Goal: Task Accomplishment & Management: Manage account settings

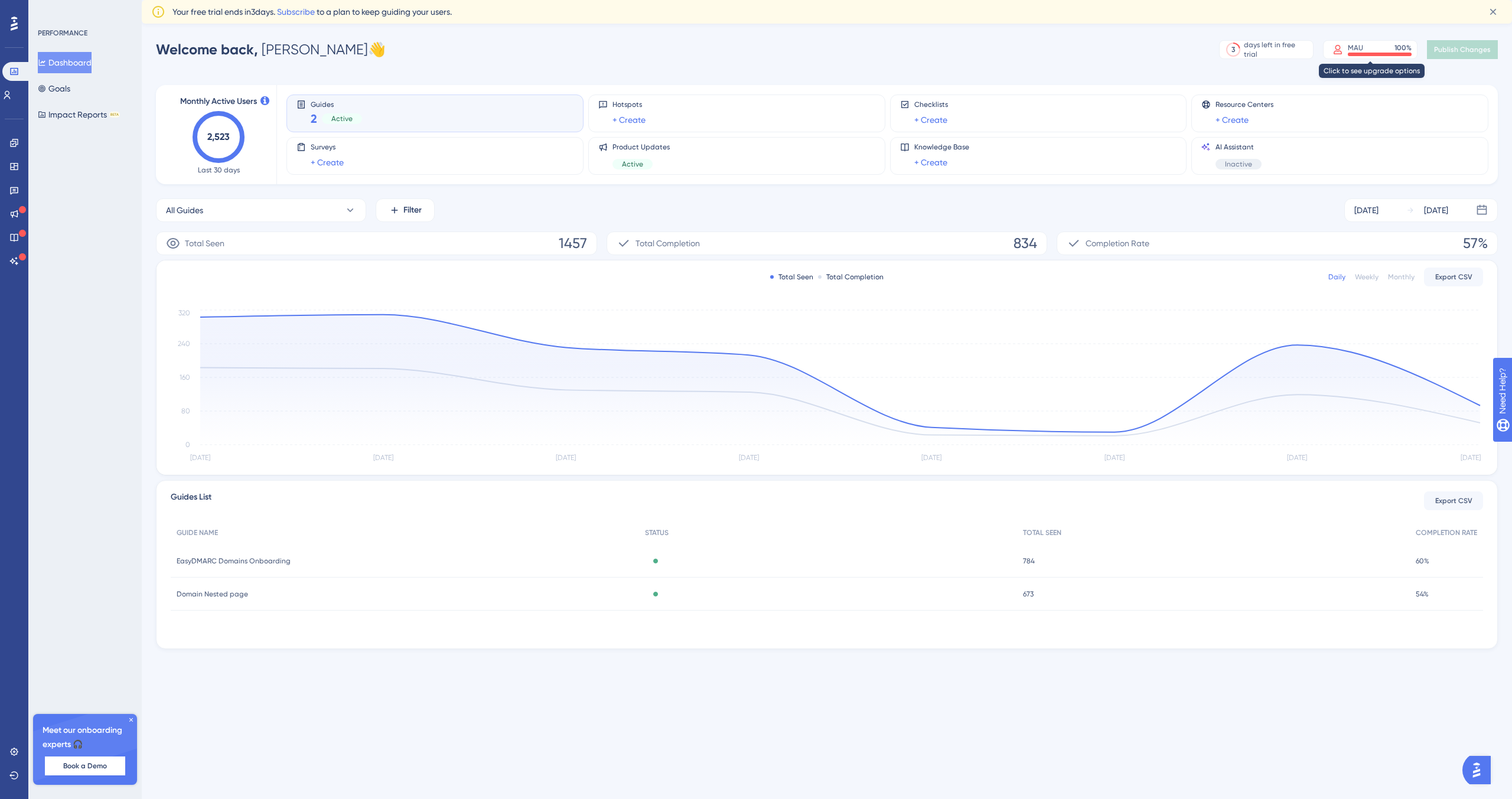
click at [1353, 52] on div at bounding box center [1379, 54] width 64 height 3
drag, startPoint x: 0, startPoint y: 0, endPoint x: 21, endPoint y: 93, distance: 95.3
click at [12, 93] on link at bounding box center [7, 94] width 10 height 19
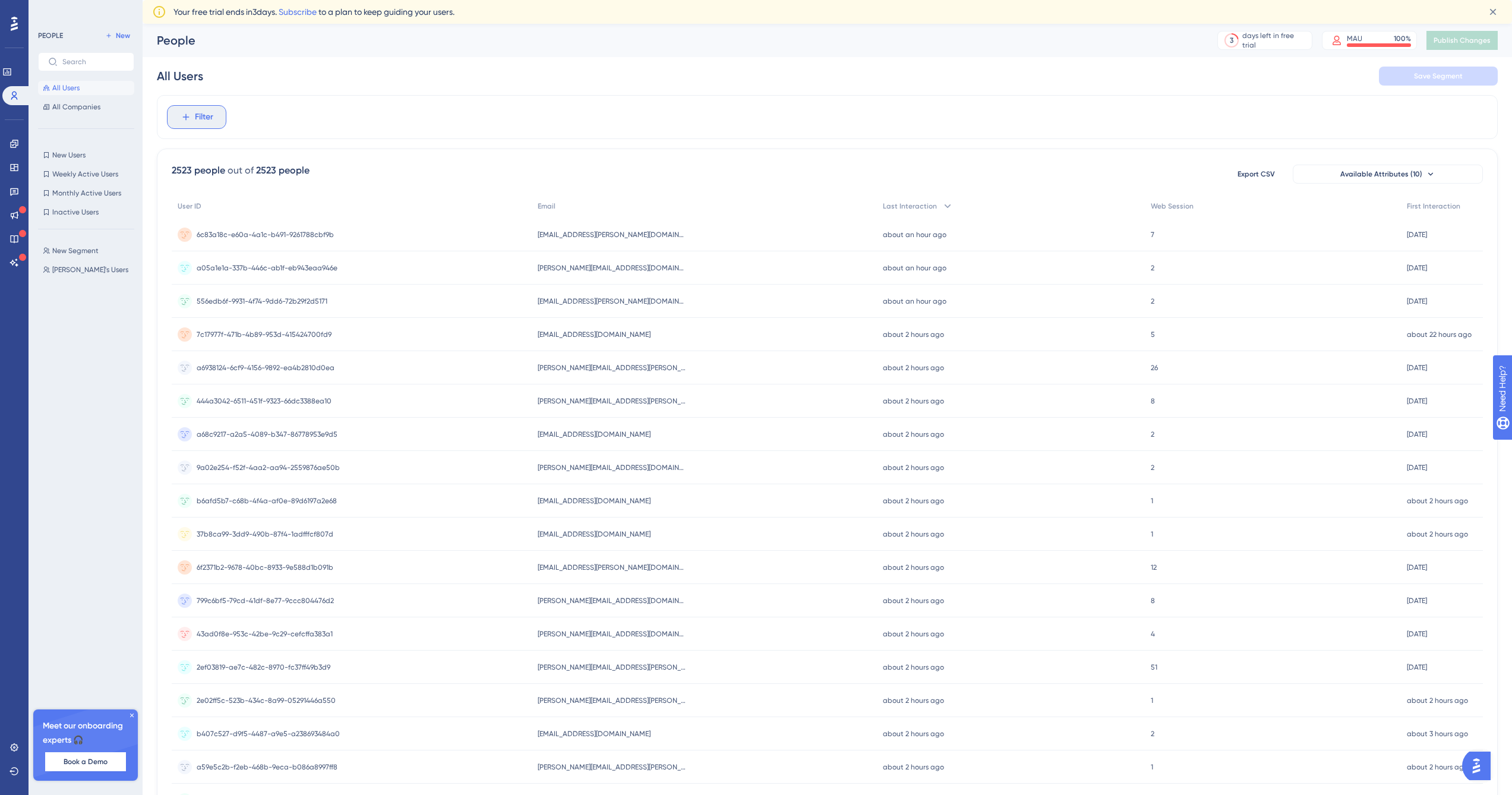
click at [201, 118] on span "Filter" at bounding box center [204, 117] width 18 height 14
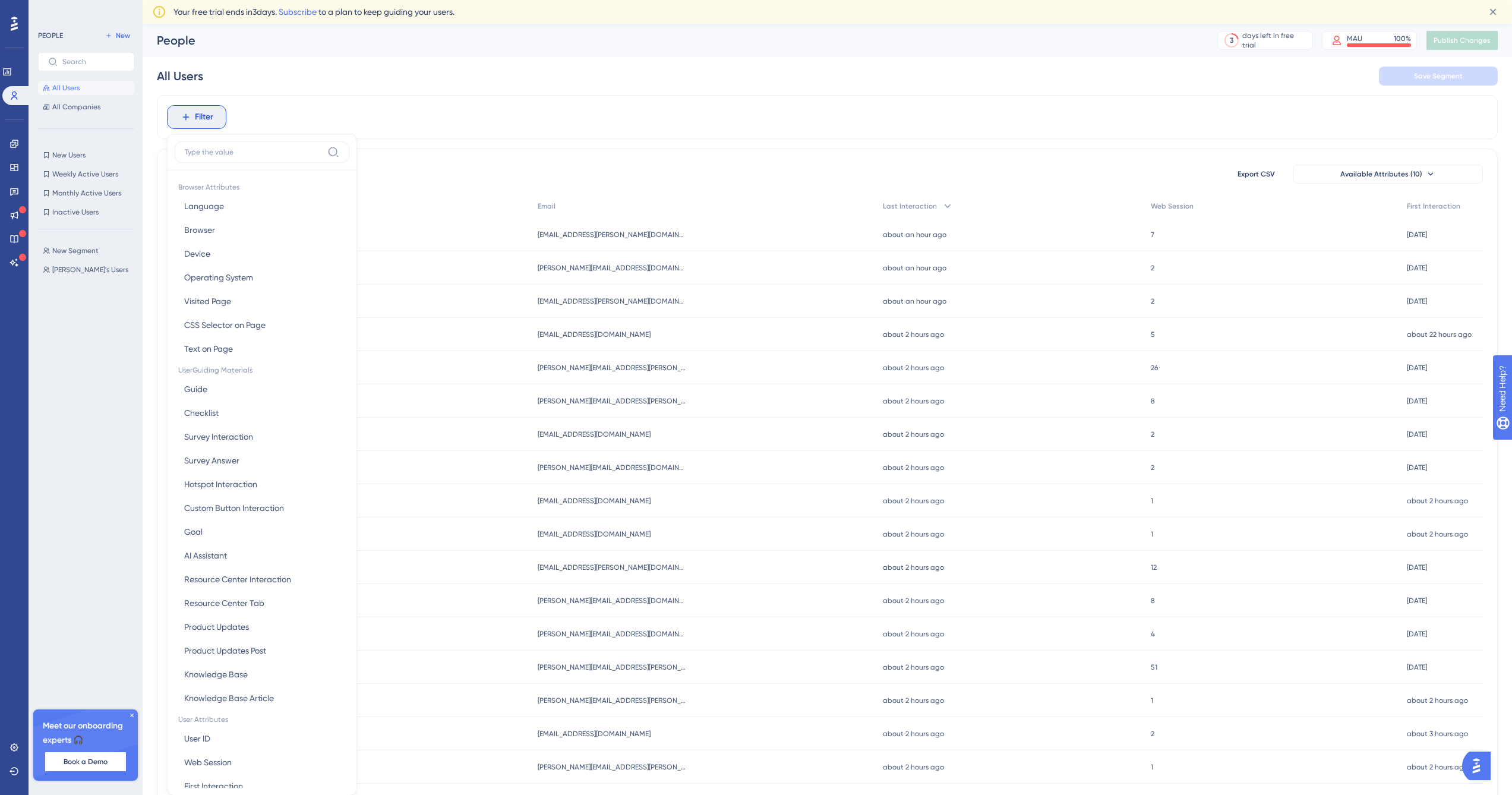
scroll to position [67, 0]
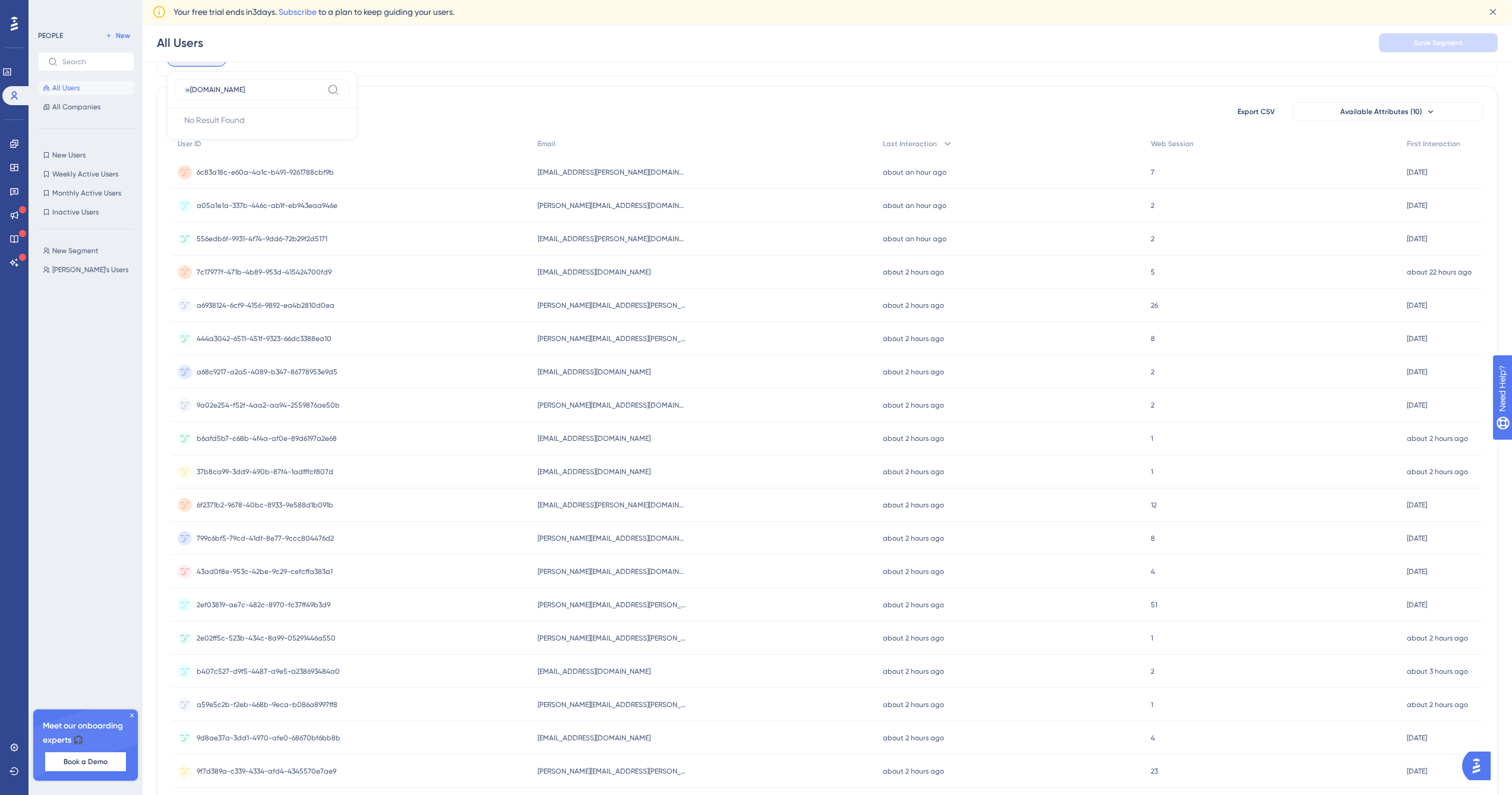
type input "@easydmarc.com"
click at [329, 92] on icon at bounding box center [334, 90] width 10 height 10
click at [322, 92] on input "@easydmarc.com" at bounding box center [254, 90] width 138 height 10
click at [1492, 13] on icon at bounding box center [1493, 12] width 6 height 6
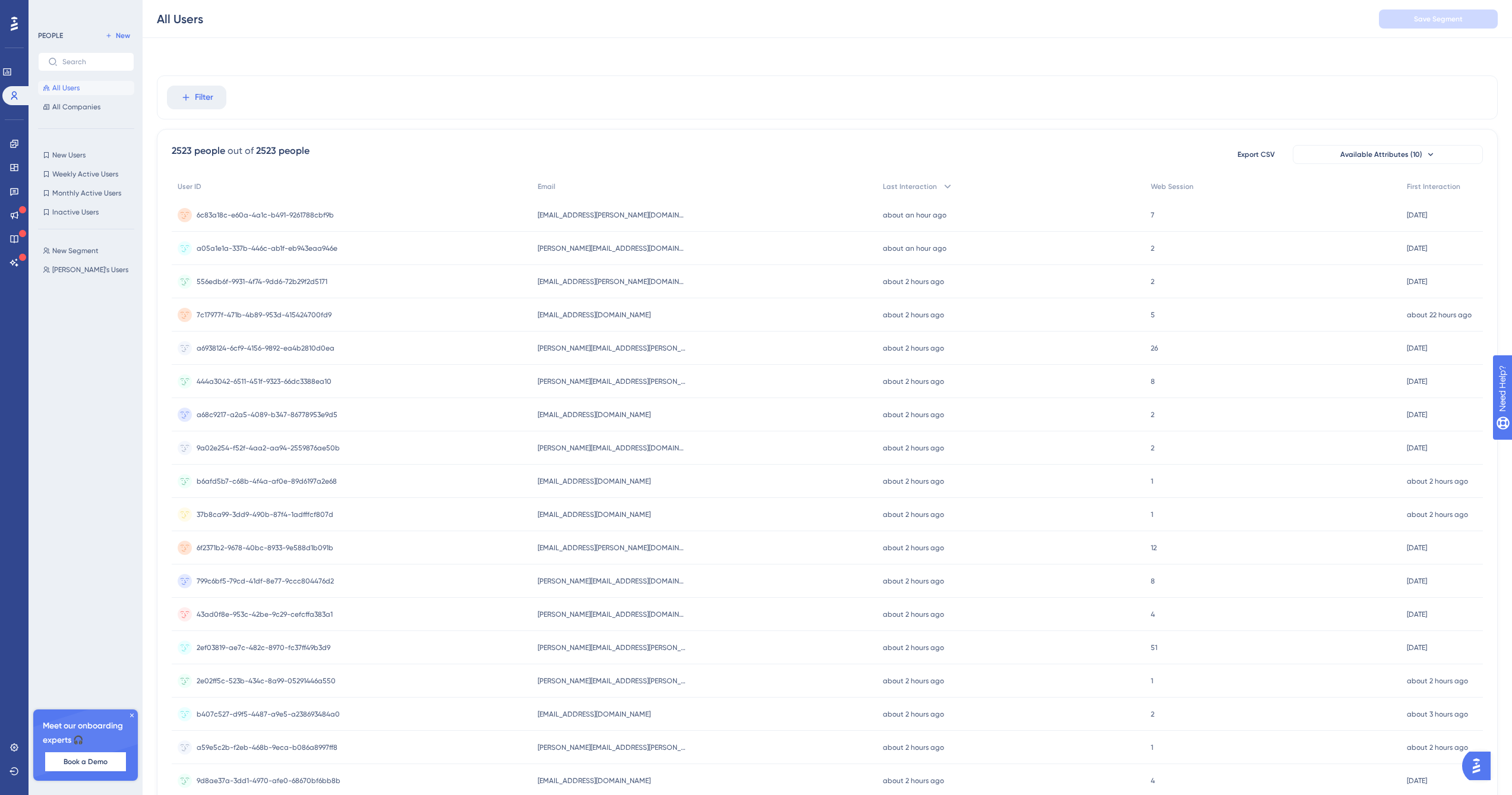
scroll to position [0, 0]
click at [206, 91] on span "Filter" at bounding box center [204, 93] width 18 height 14
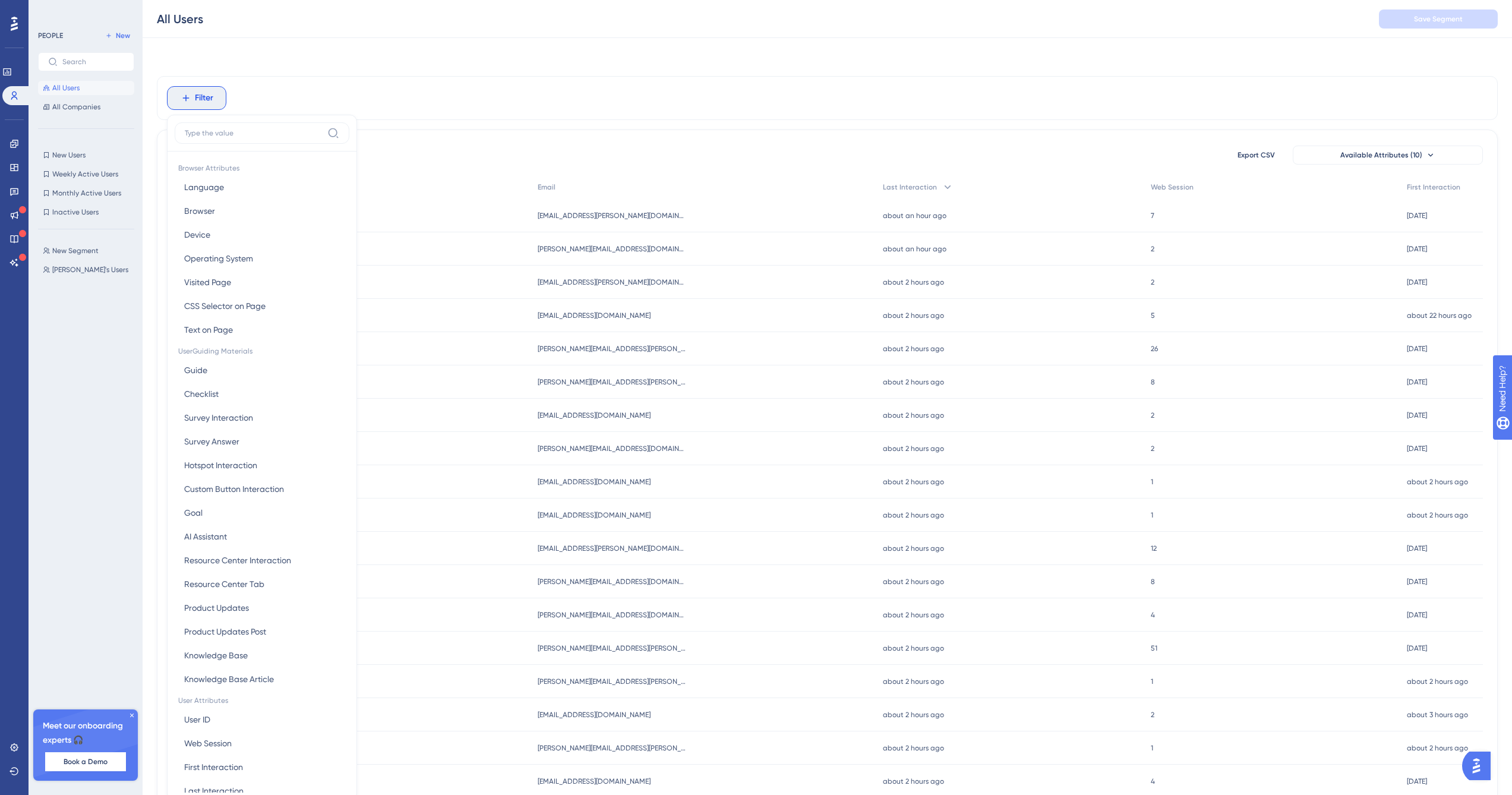
scroll to position [56, 0]
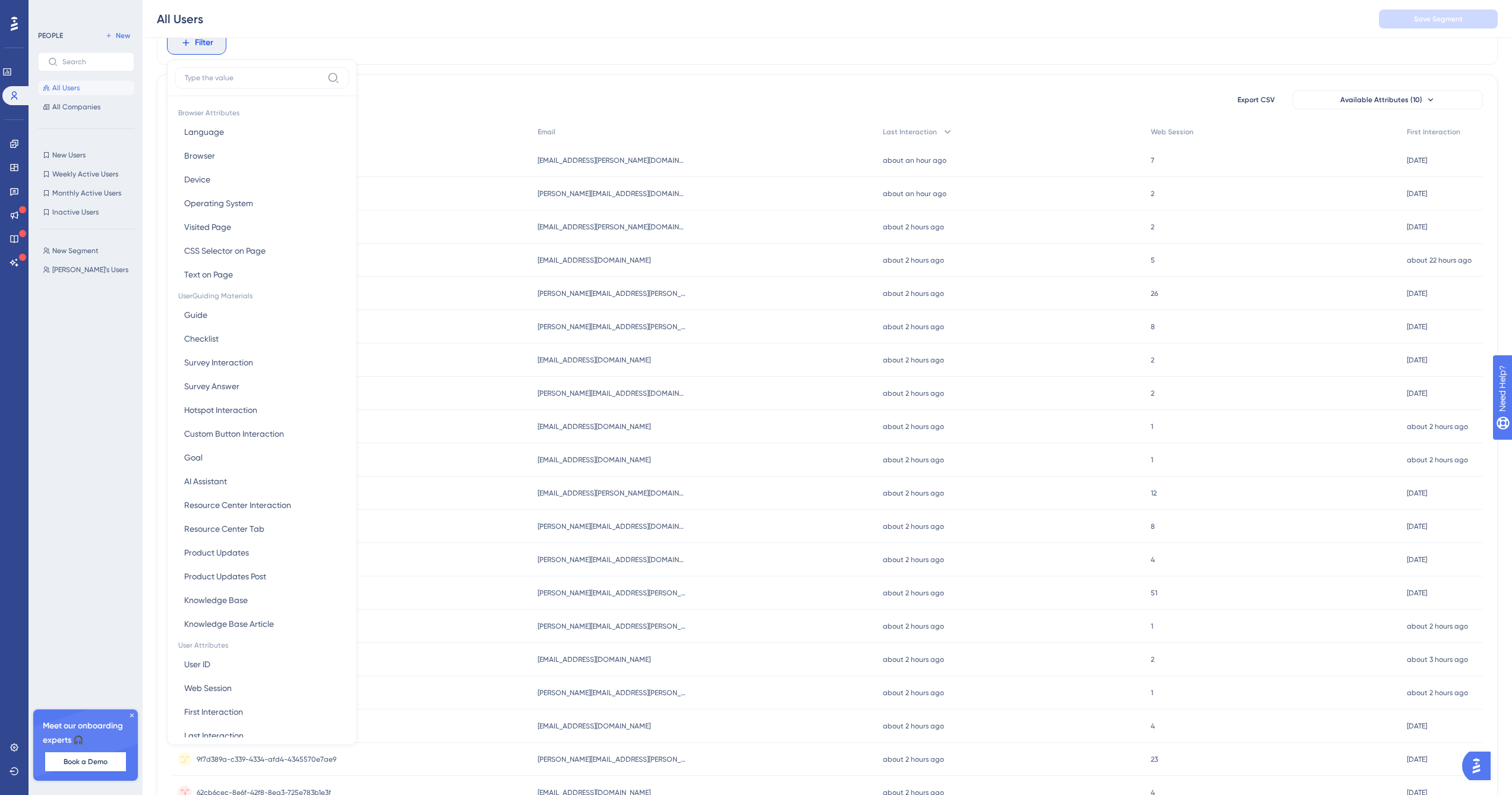
click at [134, 715] on icon at bounding box center [132, 715] width 7 height 7
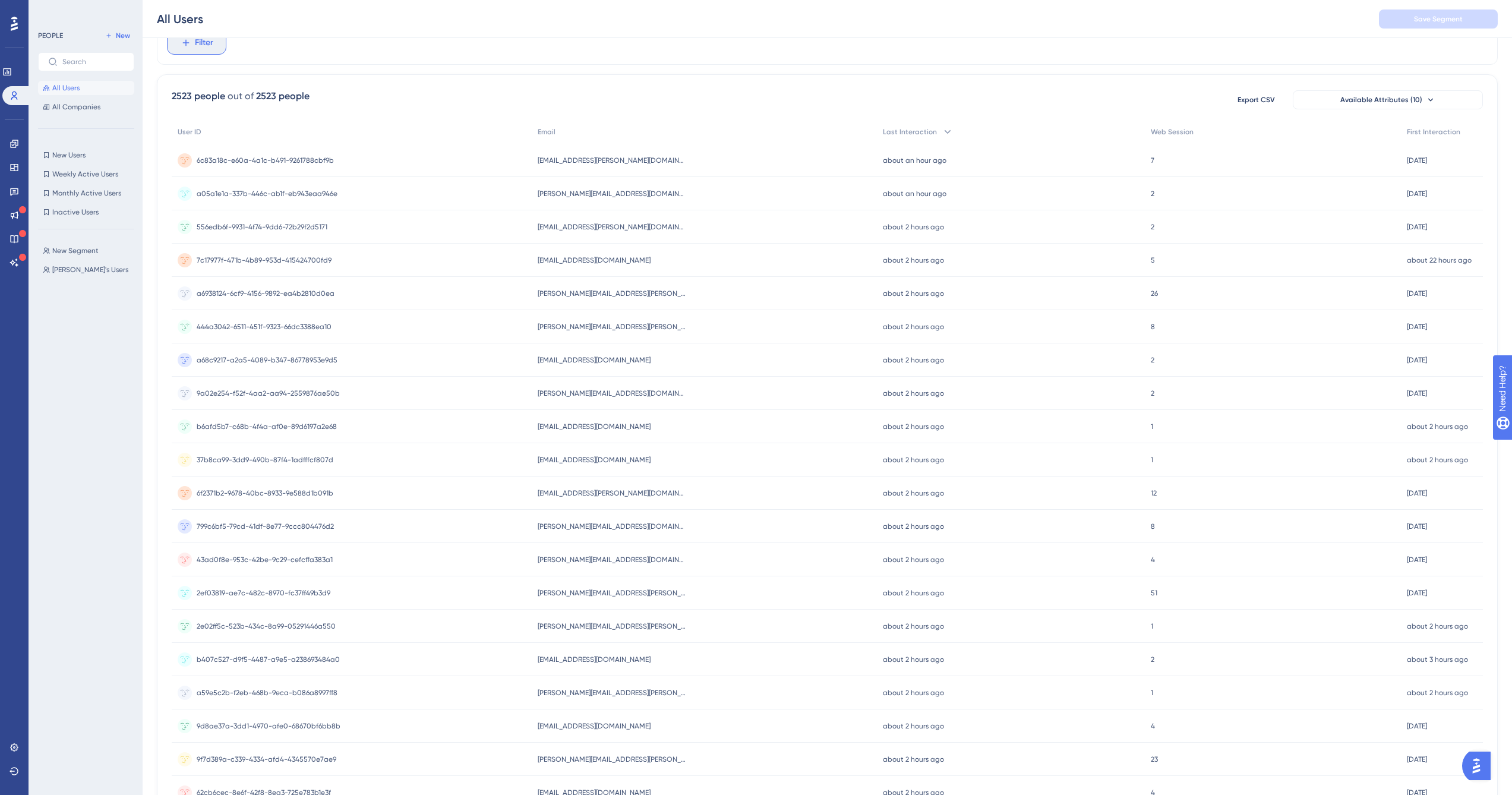
drag, startPoint x: 21, startPoint y: 94, endPoint x: 213, endPoint y: 51, distance: 196.8
click at [213, 51] on button "Filter" at bounding box center [196, 43] width 59 height 24
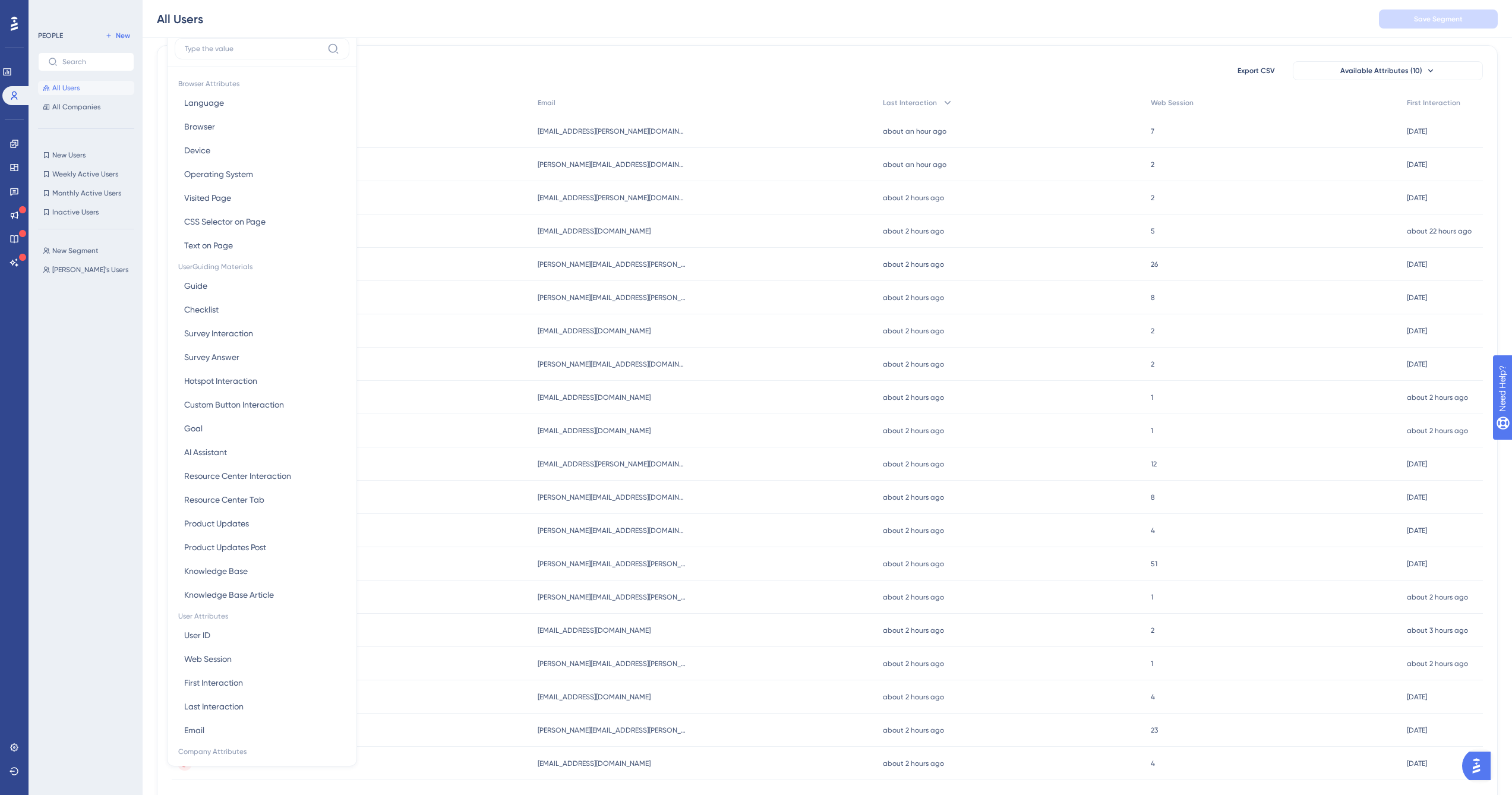
click at [238, 55] on label at bounding box center [262, 49] width 175 height 21
click at [238, 54] on input at bounding box center [254, 49] width 138 height 10
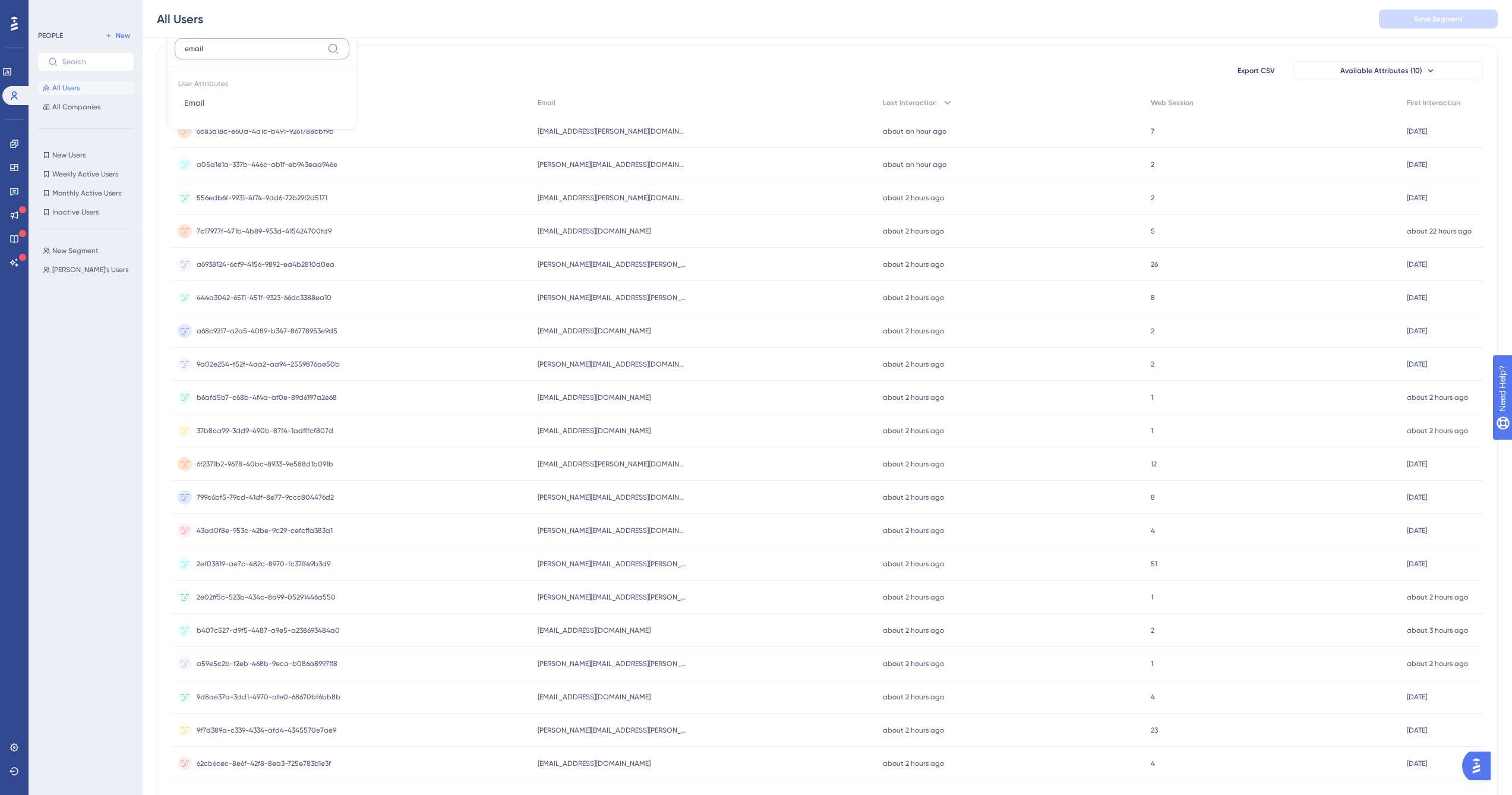
type input "email"
drag, startPoint x: 213, startPoint y: 51, endPoint x: 257, endPoint y: 103, distance: 68.1
click at [257, 103] on button "Email Email" at bounding box center [262, 103] width 175 height 24
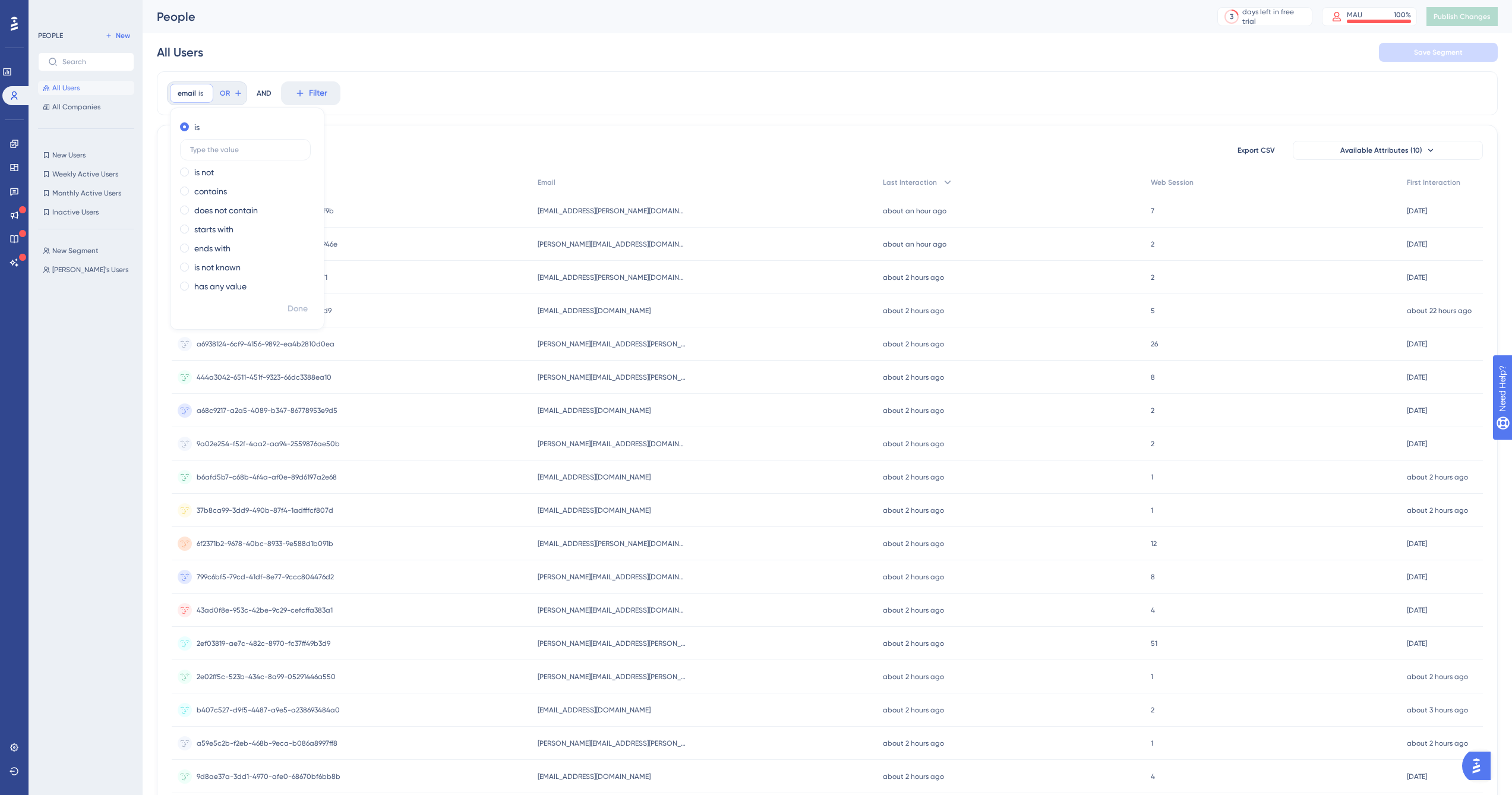
drag, startPoint x: 257, startPoint y: 103, endPoint x: 391, endPoint y: 96, distance: 134.2
click at [391, 96] on div "email is Remove is is not contains does not contain starts with ends with is no…" at bounding box center [827, 93] width 1341 height 44
click at [212, 96] on span "Filter" at bounding box center [204, 93] width 18 height 14
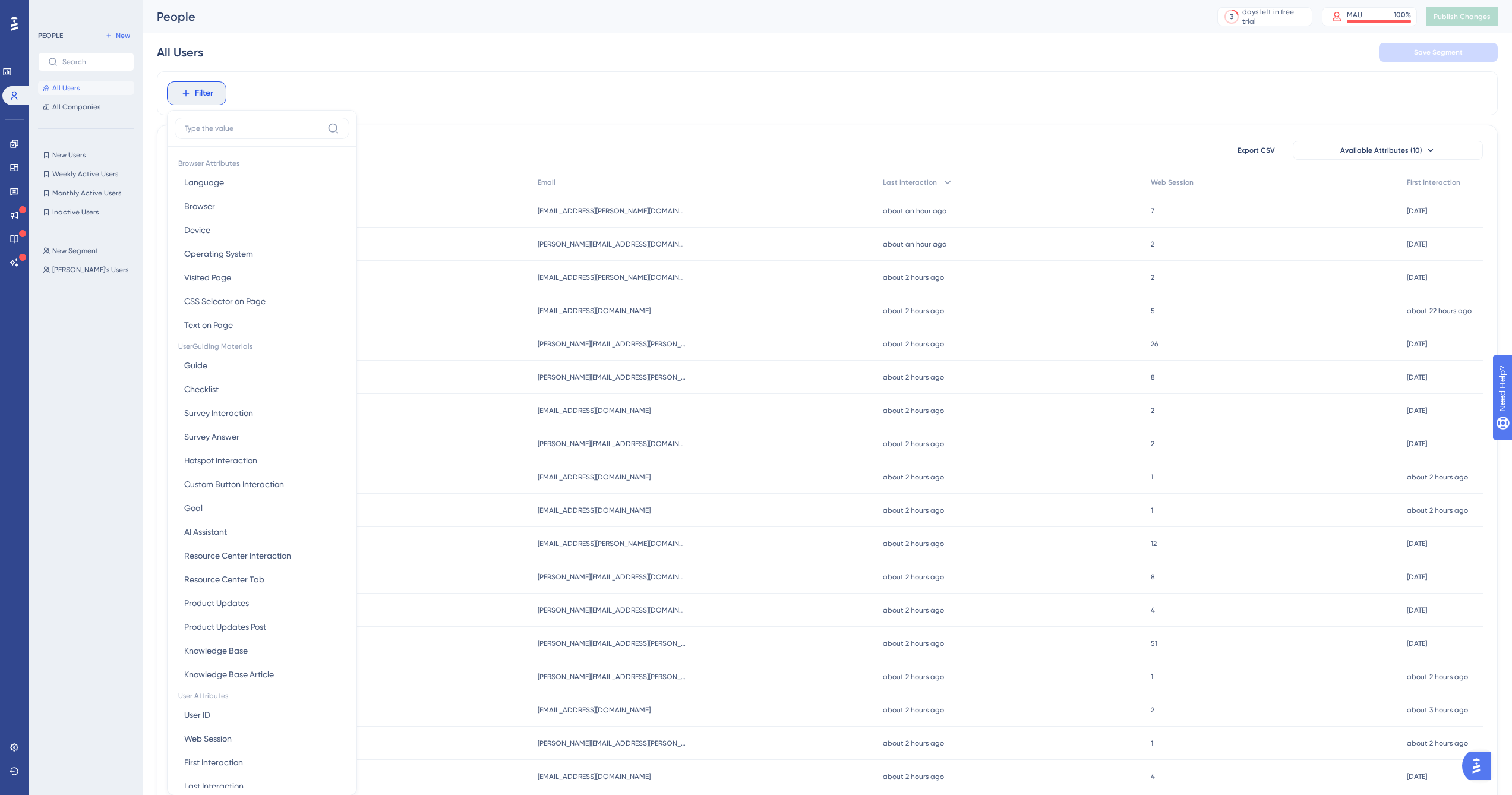
scroll to position [56, 0]
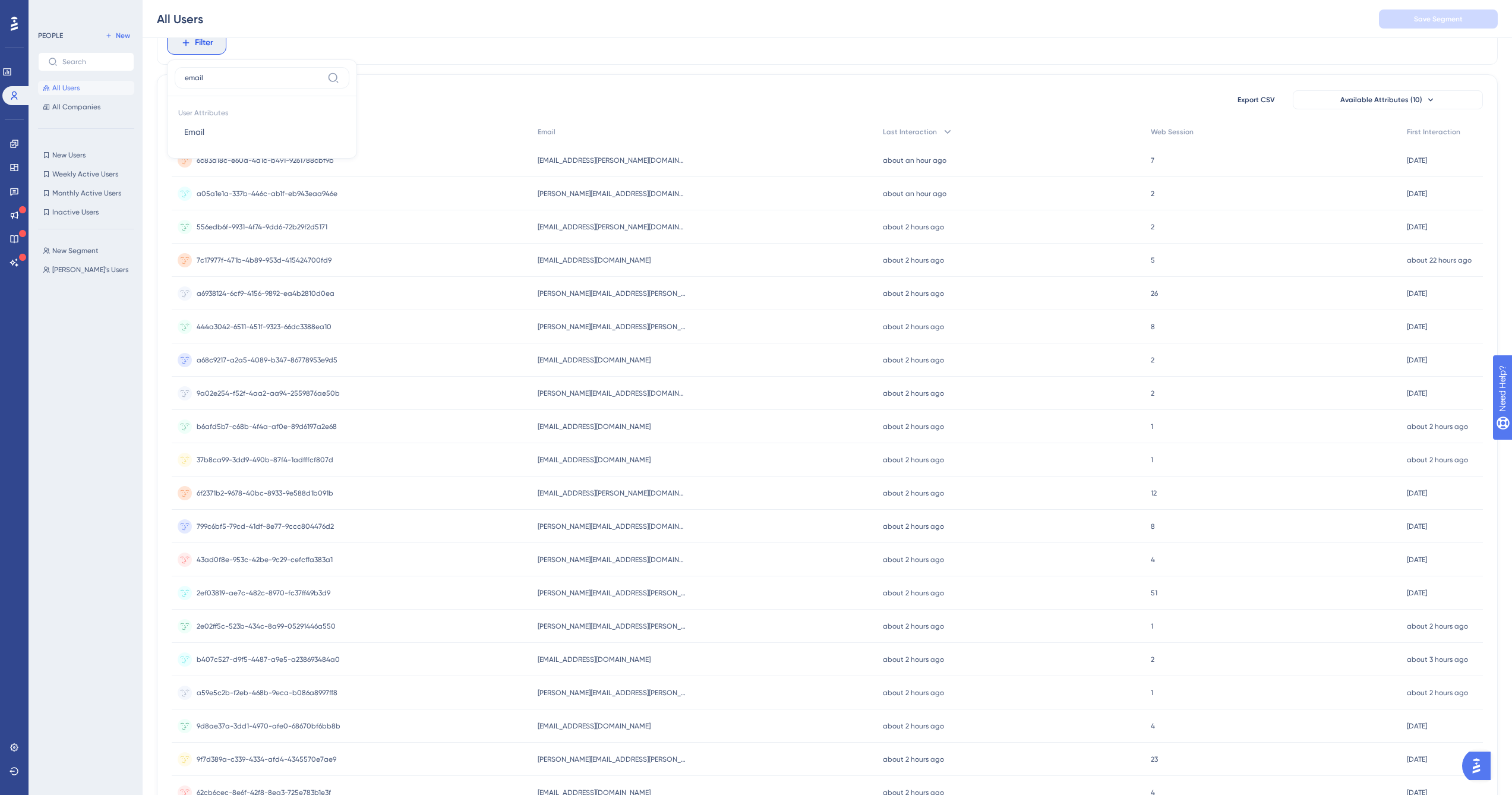
type input "email"
click at [221, 131] on button "Email Email" at bounding box center [262, 132] width 175 height 24
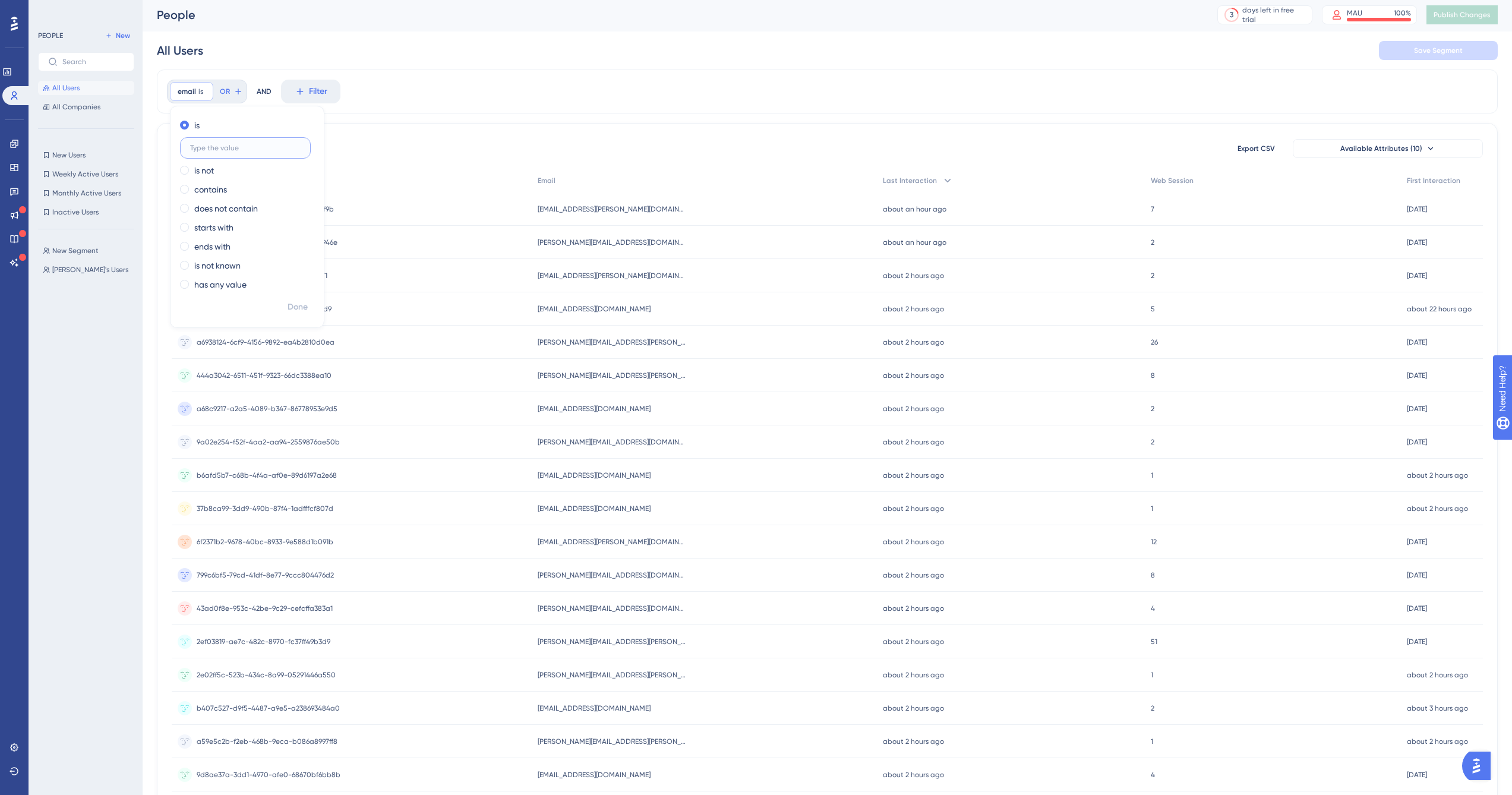
scroll to position [0, 0]
click at [222, 192] on label "contains" at bounding box center [210, 192] width 32 height 14
type input "@easydmarc"
click at [460, 101] on div "email contains @easydmarc @easydmarc Remove is is not contains @easydmarc does …" at bounding box center [827, 93] width 1341 height 44
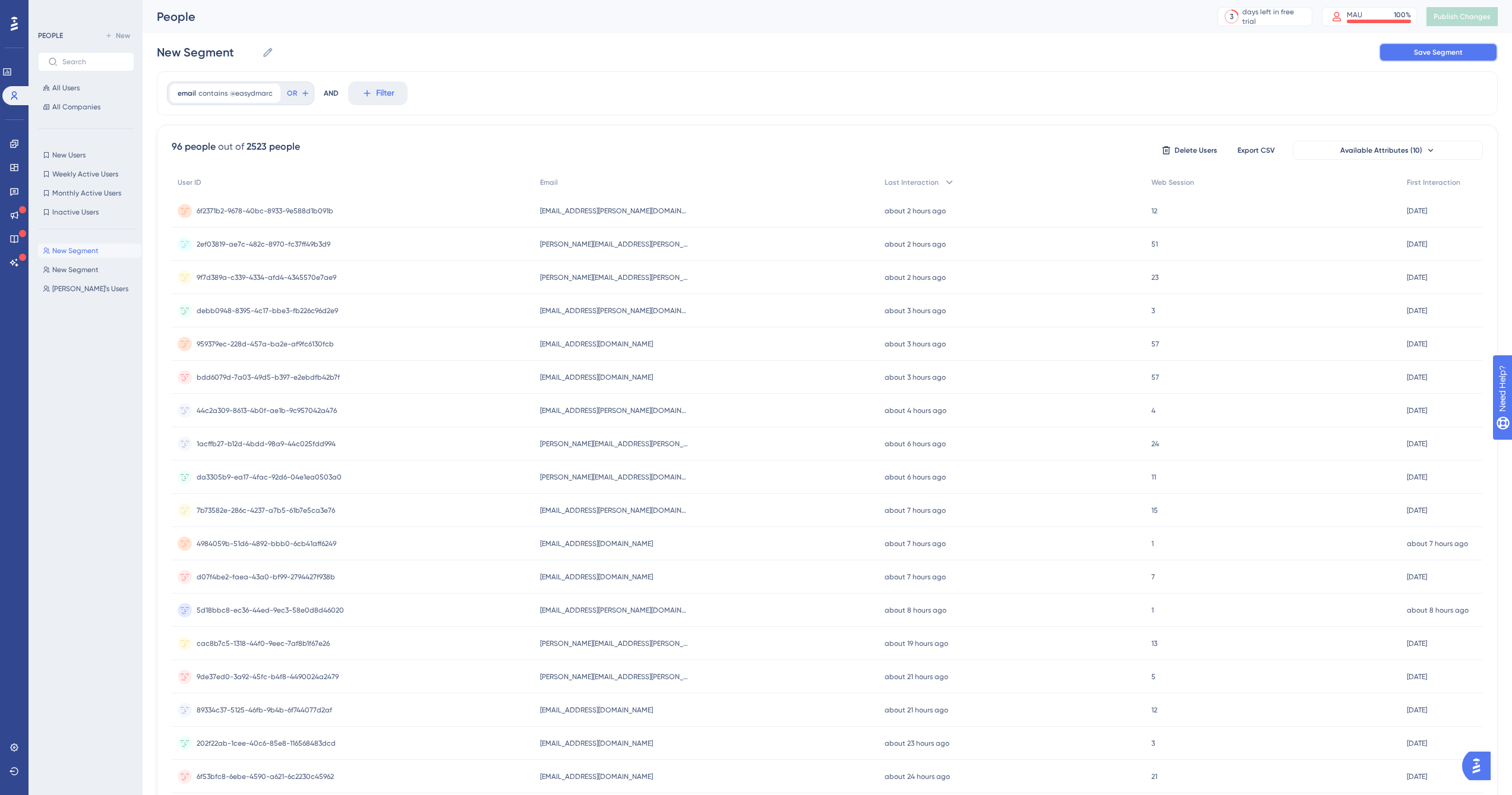
click at [1425, 56] on span "Save Segment" at bounding box center [1438, 53] width 49 height 10
type input "New Segment-1"
click at [510, 84] on div "email contains @easydmarc @easydmarc Remove OR AND Filter" at bounding box center [827, 93] width 1341 height 44
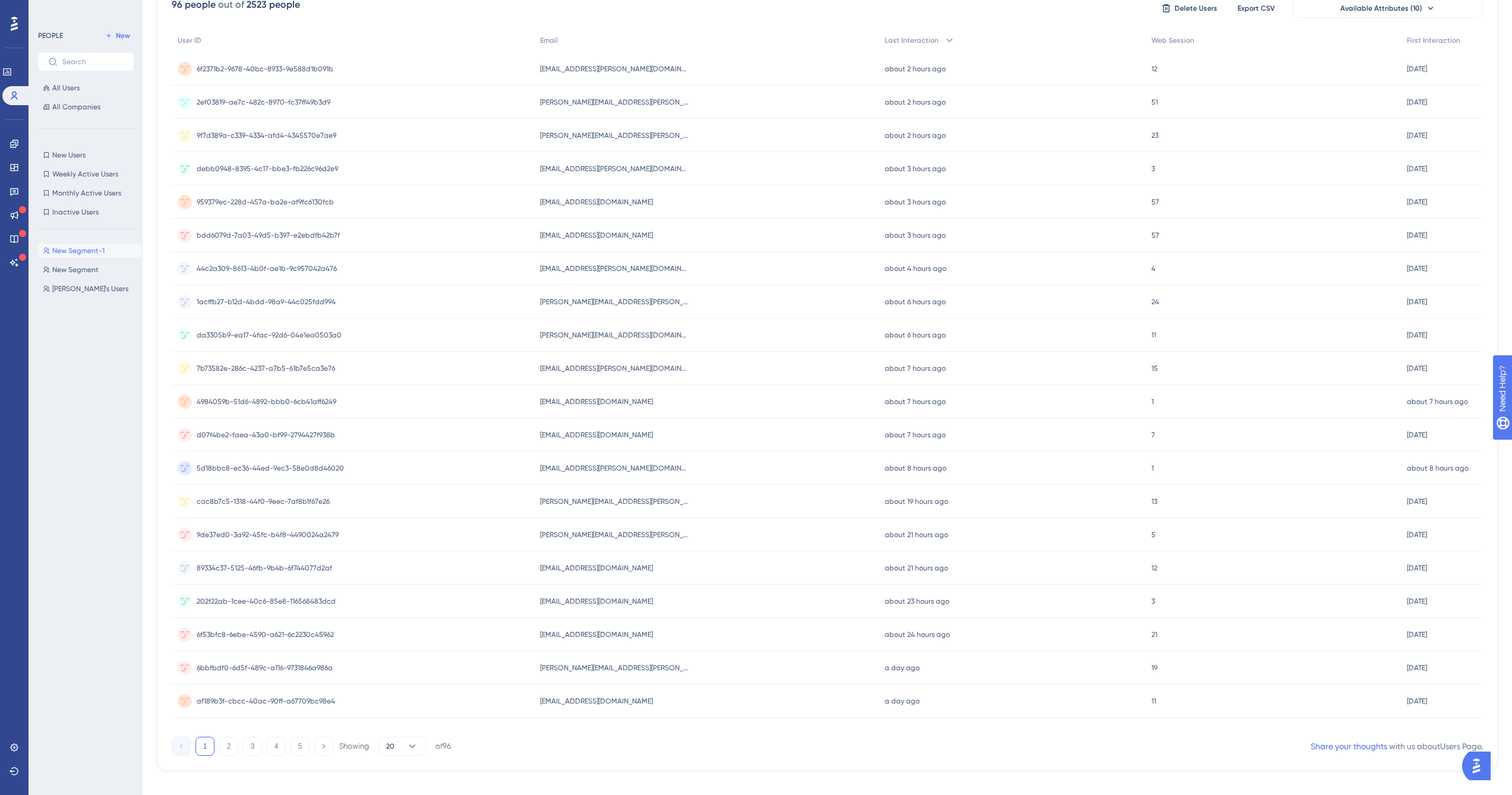
scroll to position [156, 0]
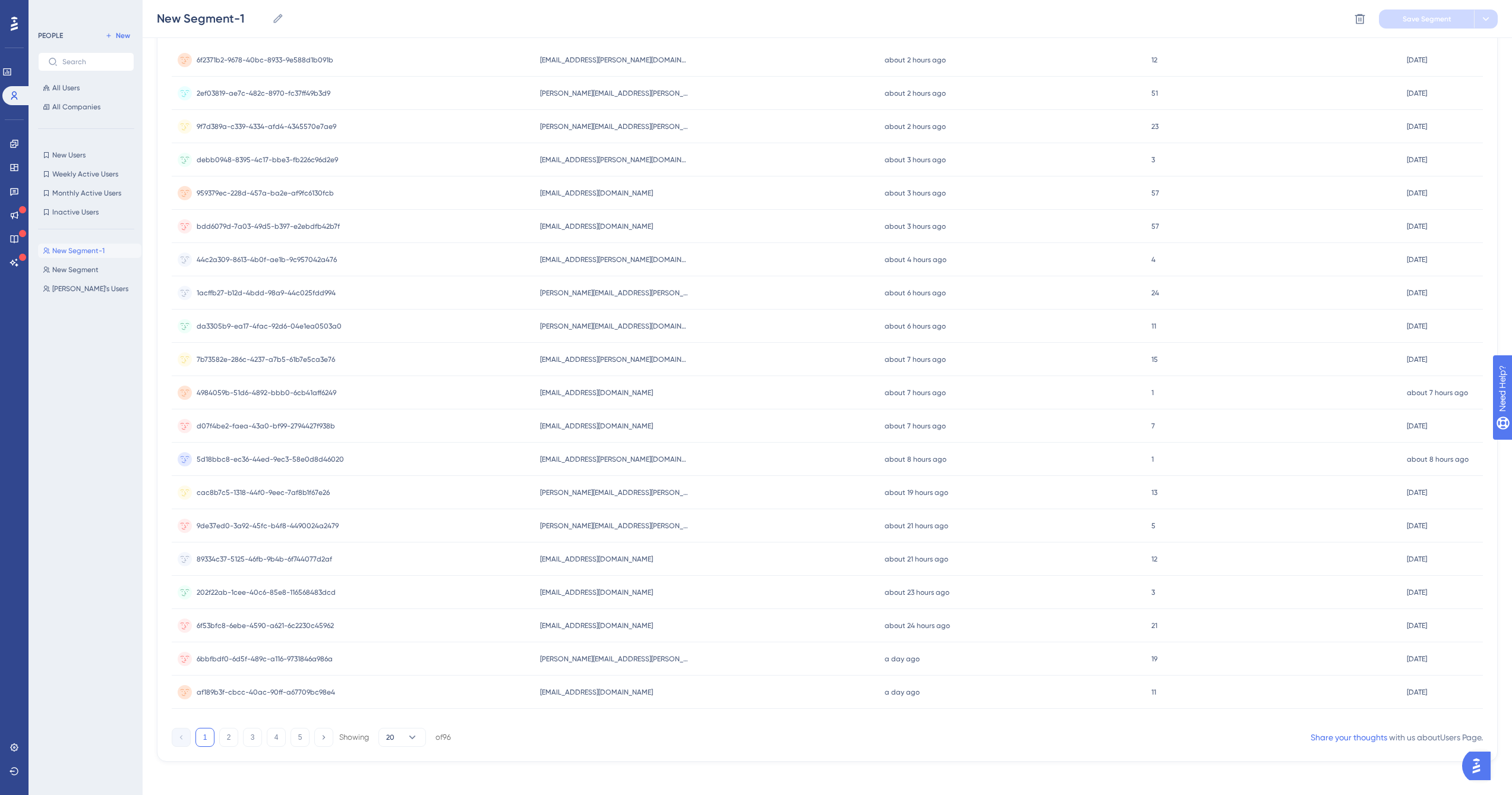
click at [585, 327] on span "shushanik.aghabekyan@easydmarc.us" at bounding box center [614, 327] width 149 height 10
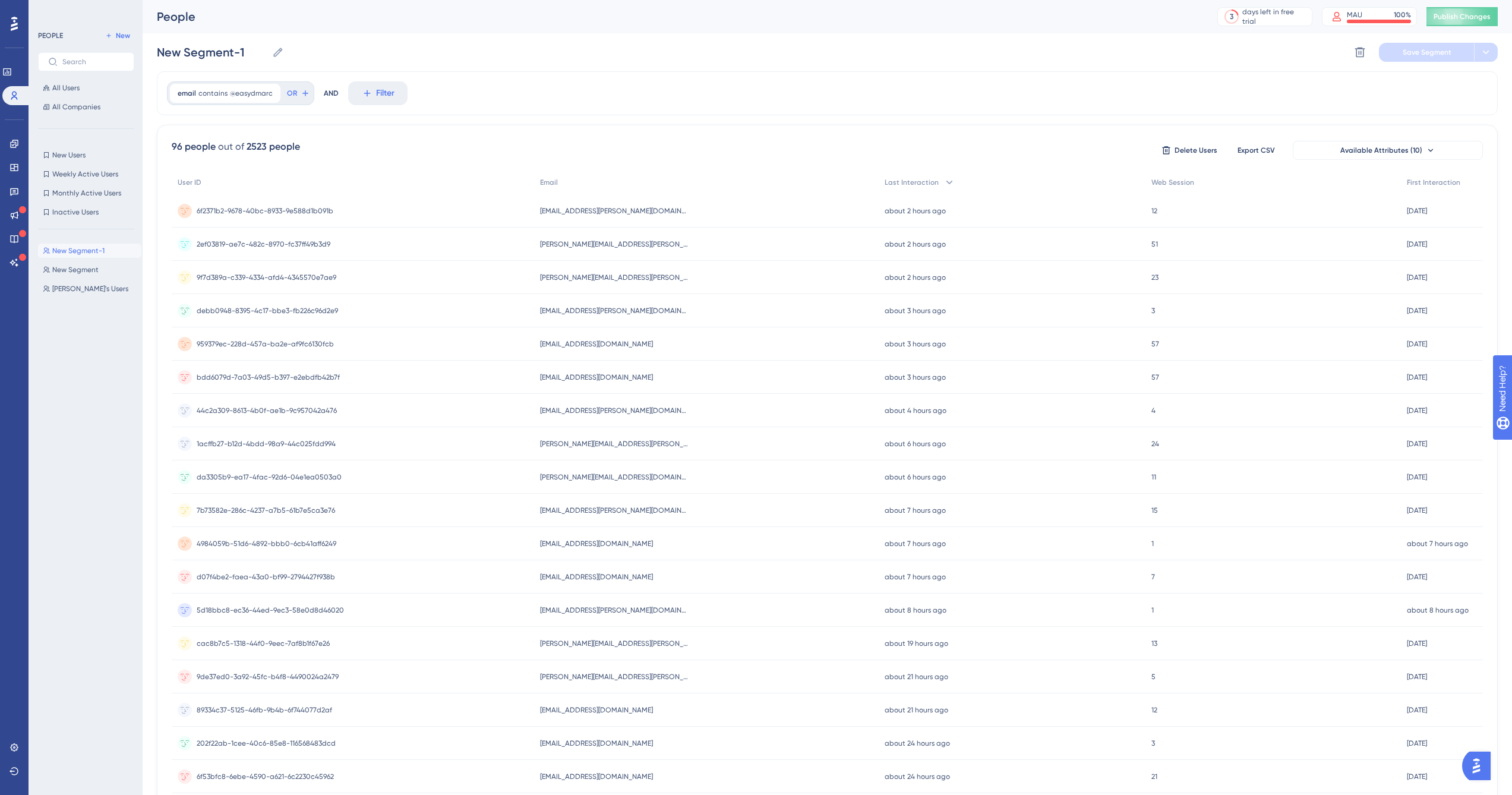
click at [593, 336] on div "khachig@easydmarc.us khachig@easydmarc.us" at bounding box center [707, 344] width 345 height 33
click at [1359, 52] on icon at bounding box center [1360, 53] width 10 height 10
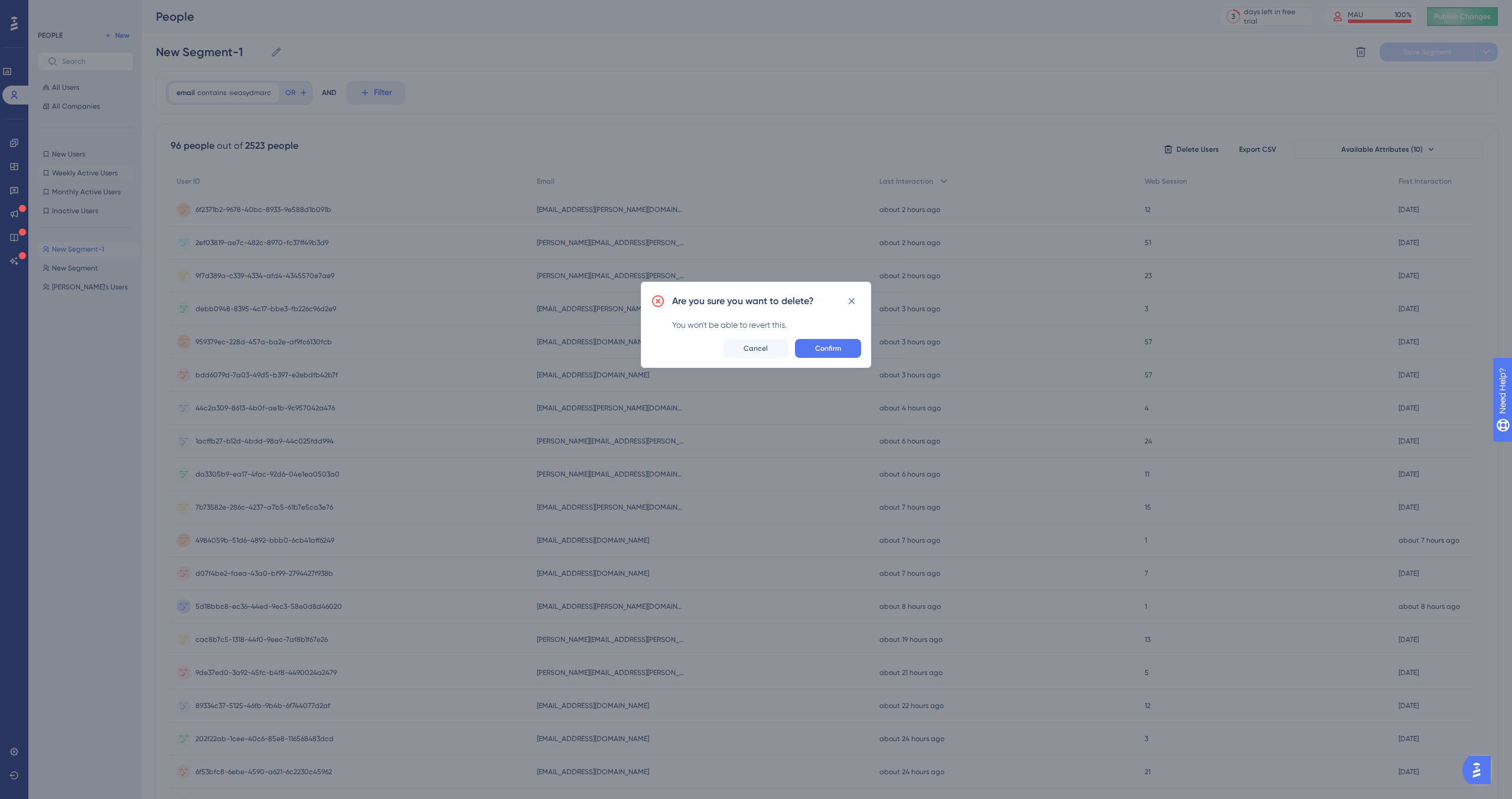
click at [851, 302] on icon at bounding box center [852, 300] width 6 height 6
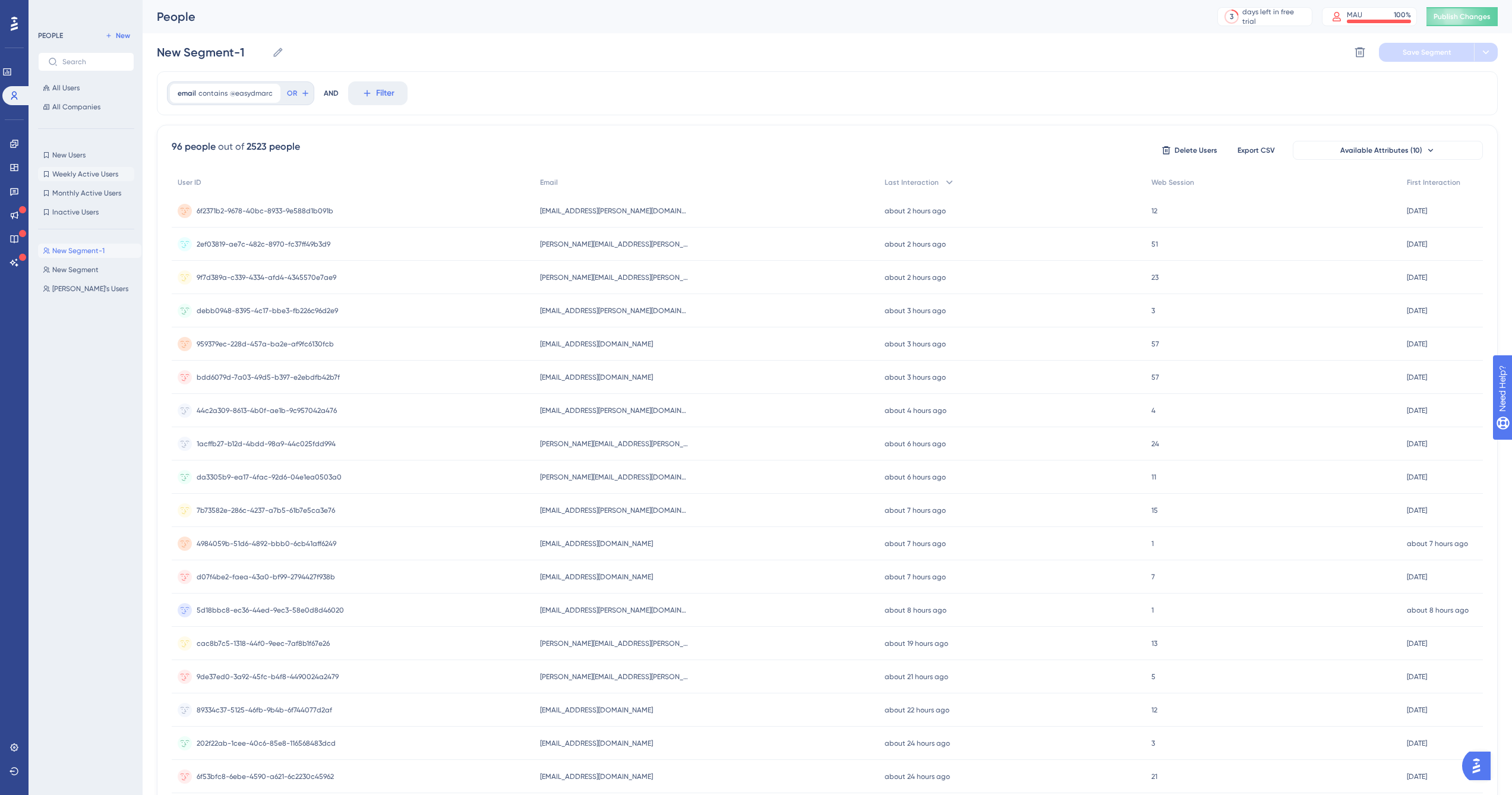
click at [1361, 51] on icon at bounding box center [1360, 52] width 12 height 12
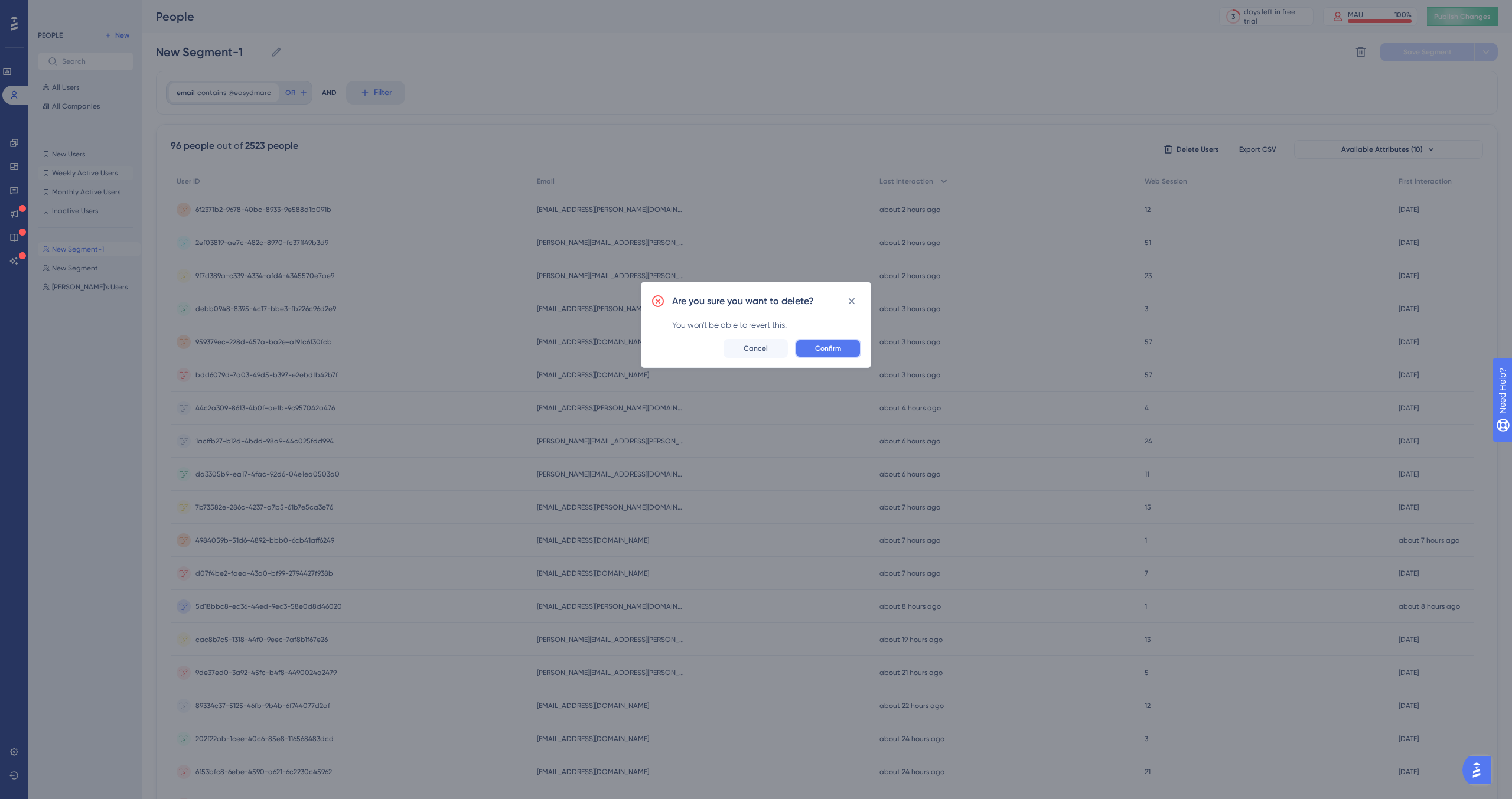
click at [844, 347] on button "Confirm" at bounding box center [828, 348] width 66 height 19
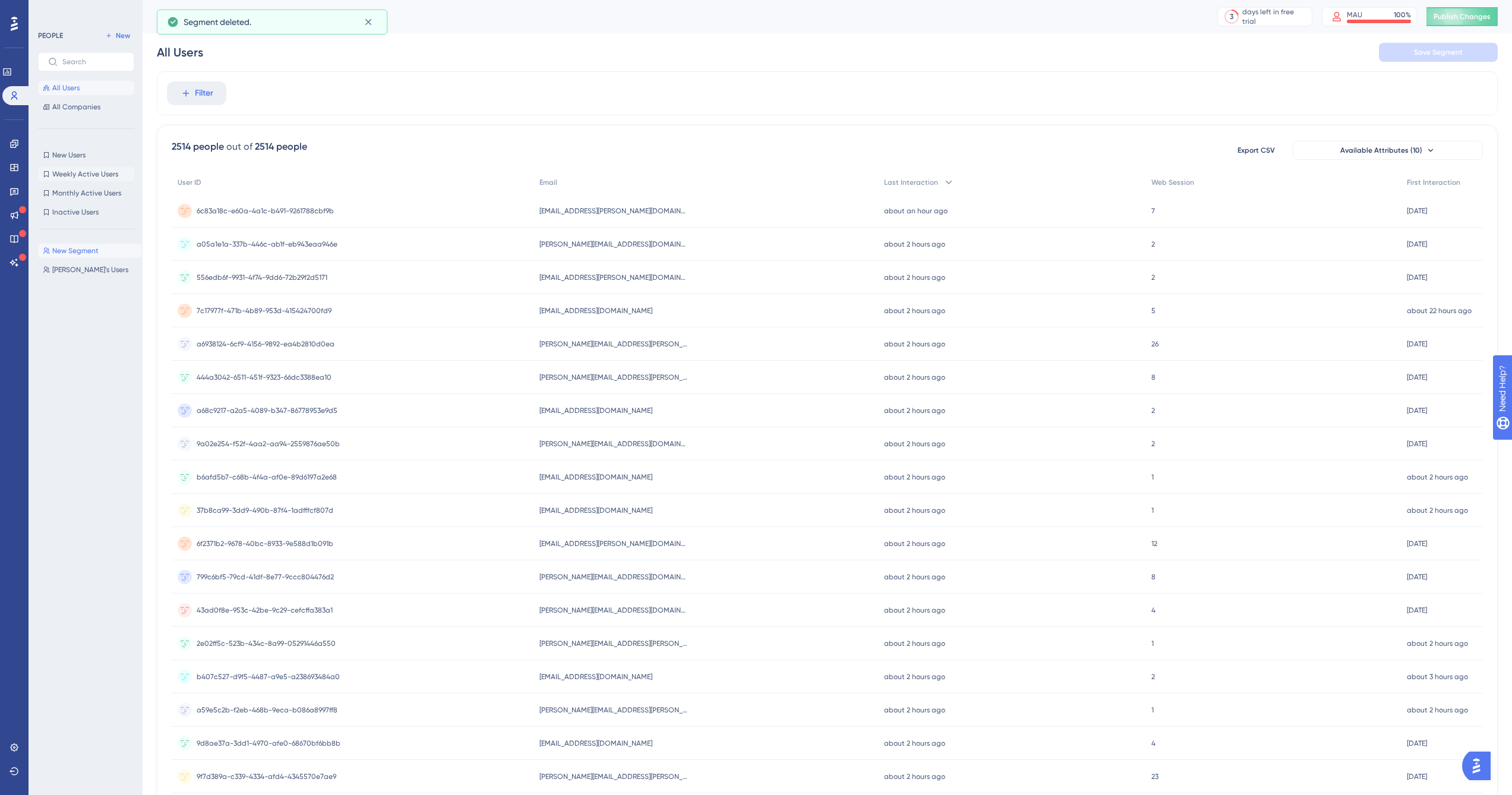
click at [82, 250] on span "New Segment" at bounding box center [75, 251] width 46 height 10
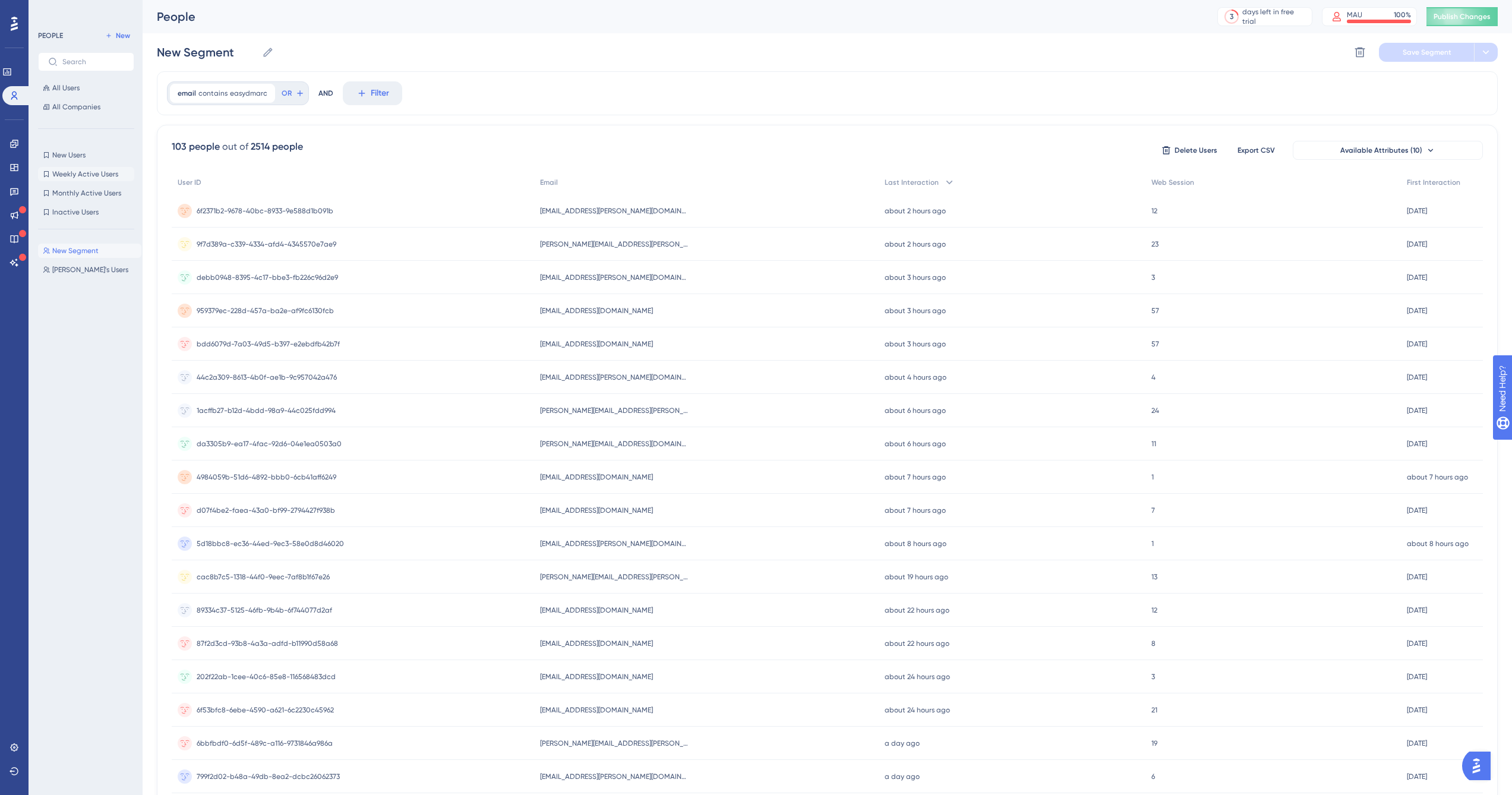
click at [1359, 50] on icon at bounding box center [1360, 52] width 12 height 12
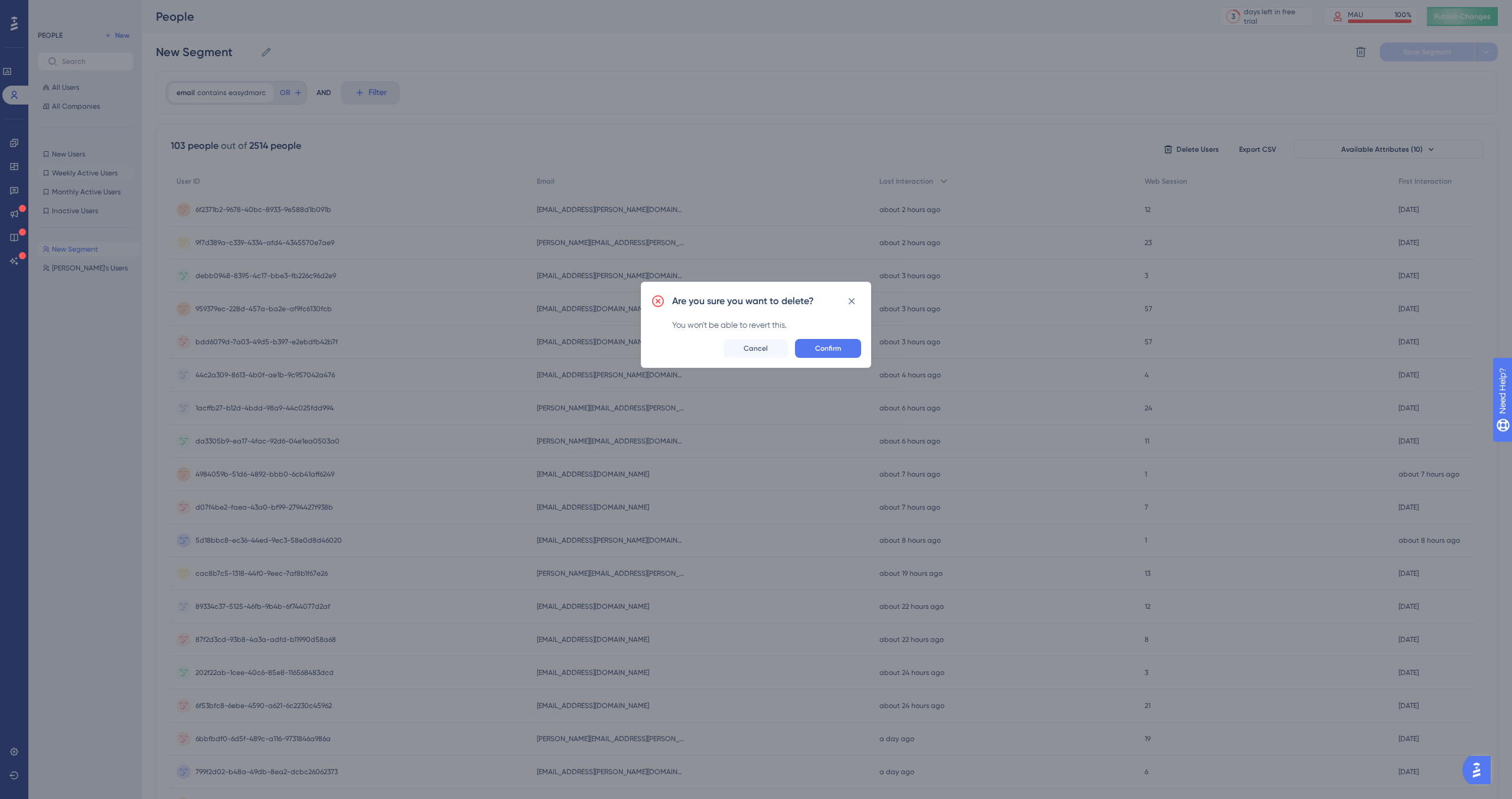
click at [824, 346] on span "Confirm" at bounding box center [828, 348] width 26 height 10
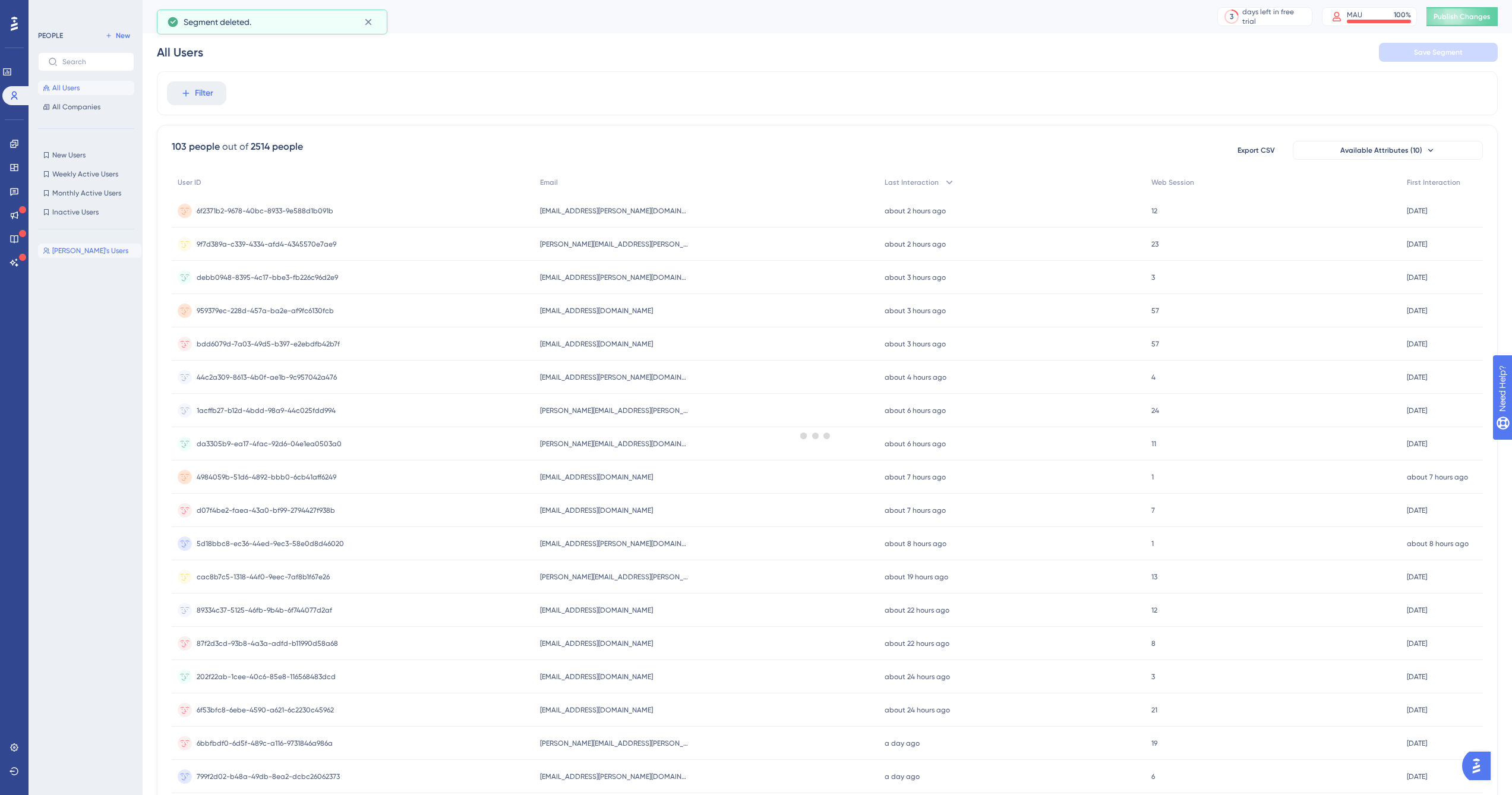
drag, startPoint x: 125, startPoint y: 172, endPoint x: 88, endPoint y: 253, distance: 89.1
click at [88, 253] on span "Mihran's Users" at bounding box center [90, 251] width 76 height 10
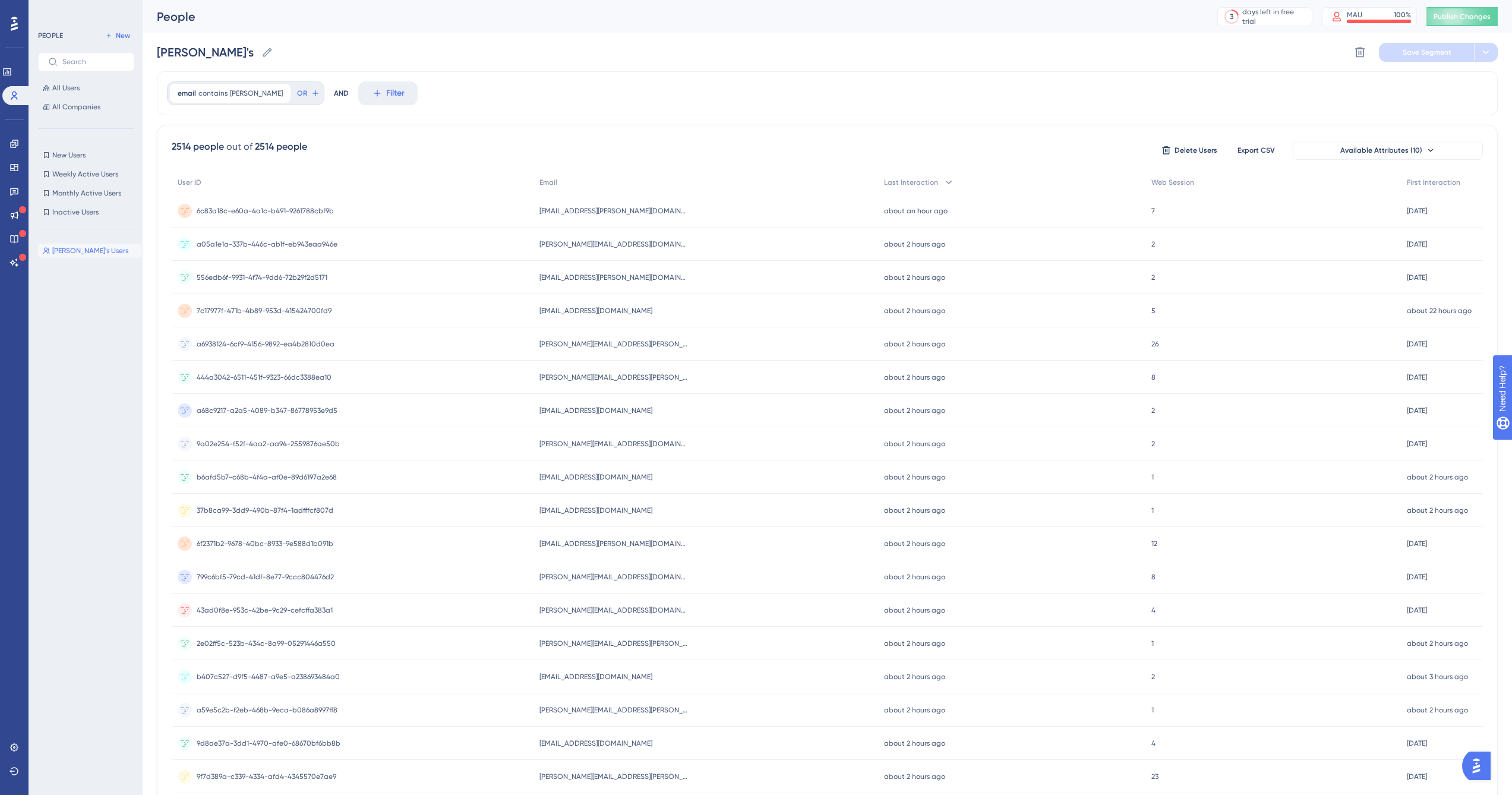
click at [234, 94] on span "mihran" at bounding box center [256, 94] width 53 height 10
click at [438, 85] on div "email contains mihran mihran Remove is is not contains mihran does not contain …" at bounding box center [827, 93] width 1341 height 44
click at [80, 86] on button "All Users" at bounding box center [86, 88] width 96 height 14
click at [80, 88] on button "All Users" at bounding box center [86, 88] width 96 height 14
click at [87, 250] on span "Mihran's Users" at bounding box center [90, 251] width 76 height 10
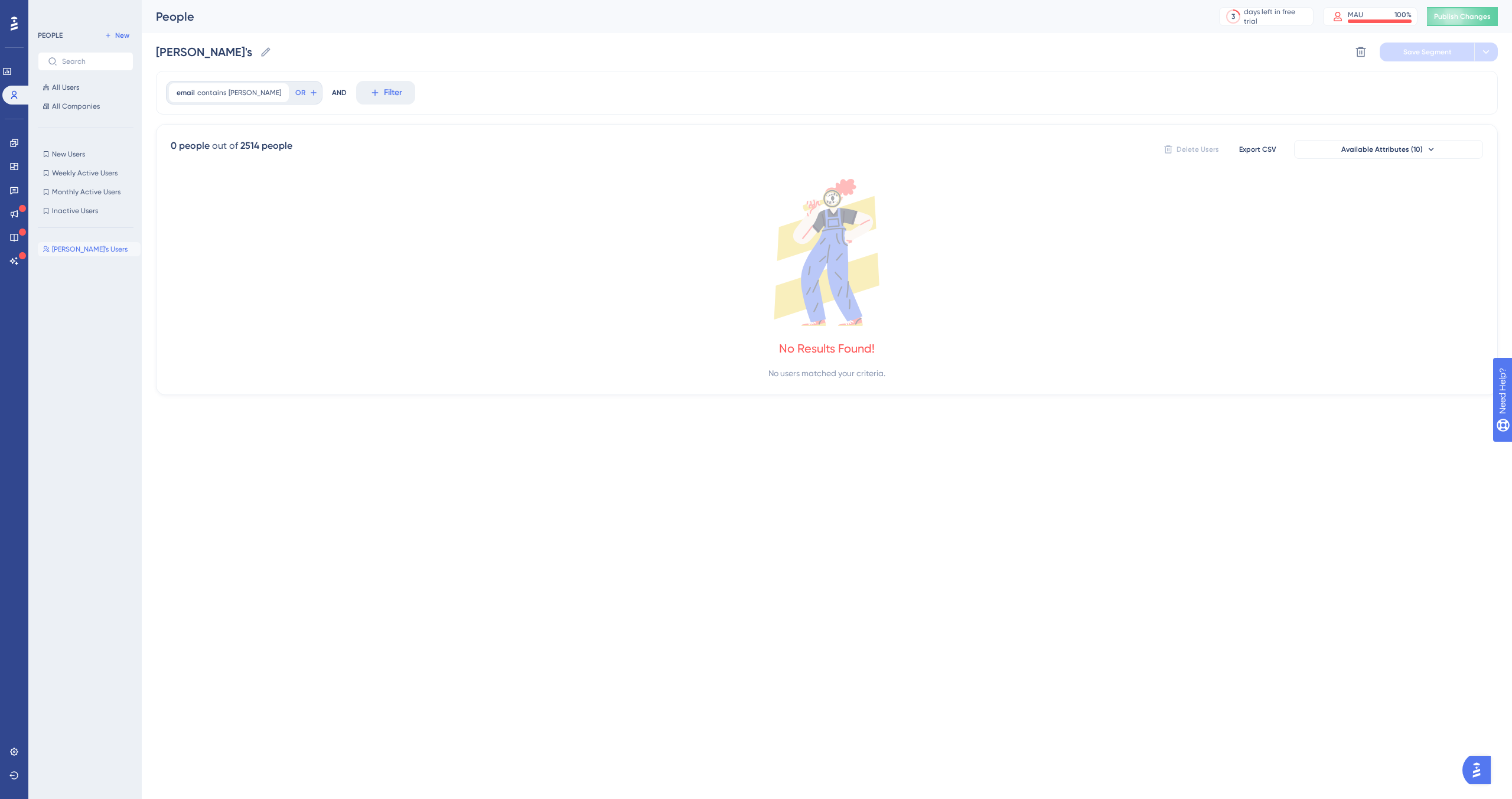
click at [86, 248] on span "Mihran's Users" at bounding box center [90, 249] width 76 height 10
click at [483, 85] on div "email contains mihran mihran Remove OR AND Filter" at bounding box center [827, 92] width 1342 height 43
drag, startPoint x: 86, startPoint y: 248, endPoint x: 1358, endPoint y: 50, distance: 1287.3
click at [1358, 50] on icon at bounding box center [1360, 52] width 12 height 12
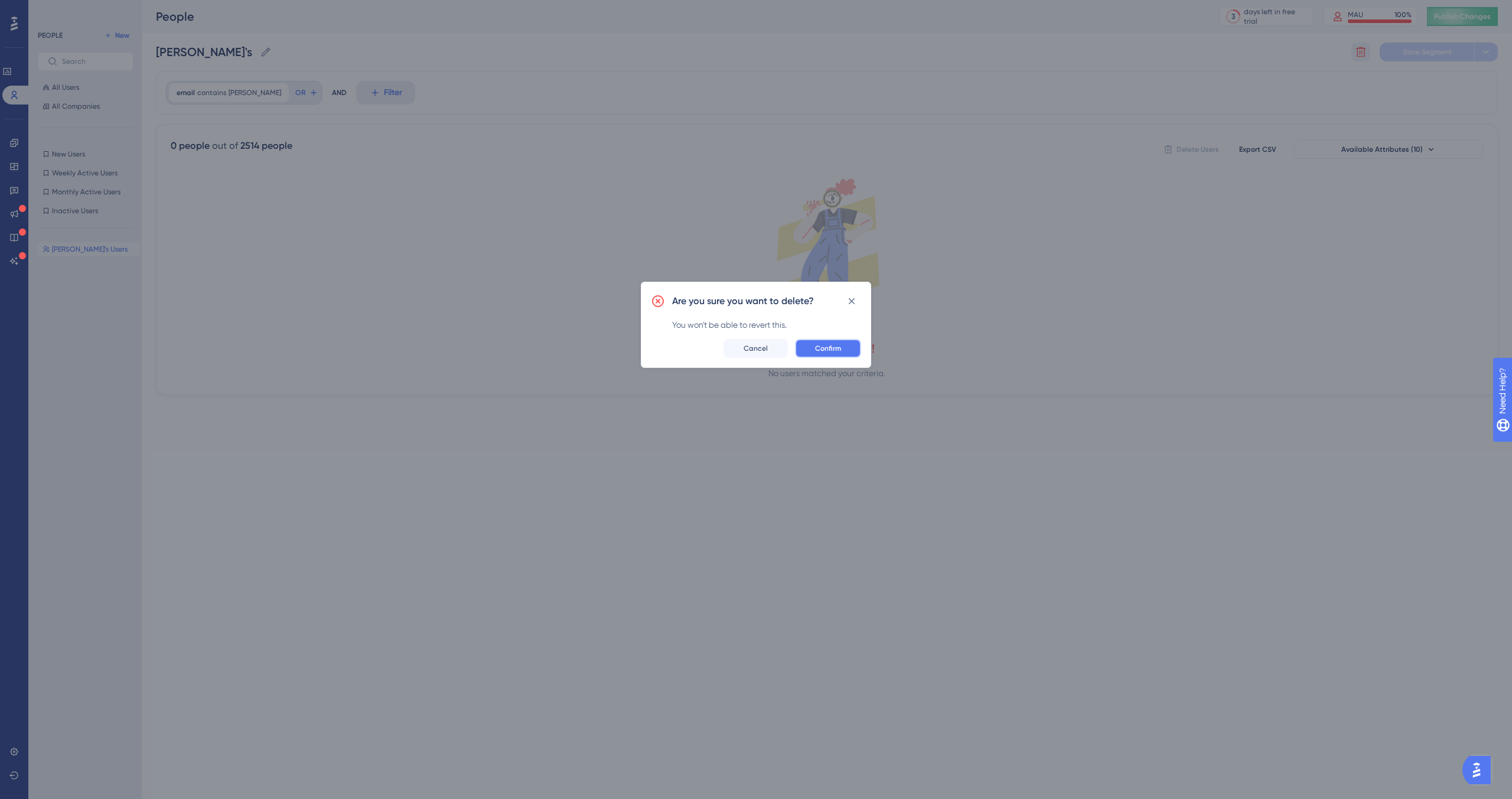
click at [836, 350] on span "Confirm" at bounding box center [828, 348] width 26 height 10
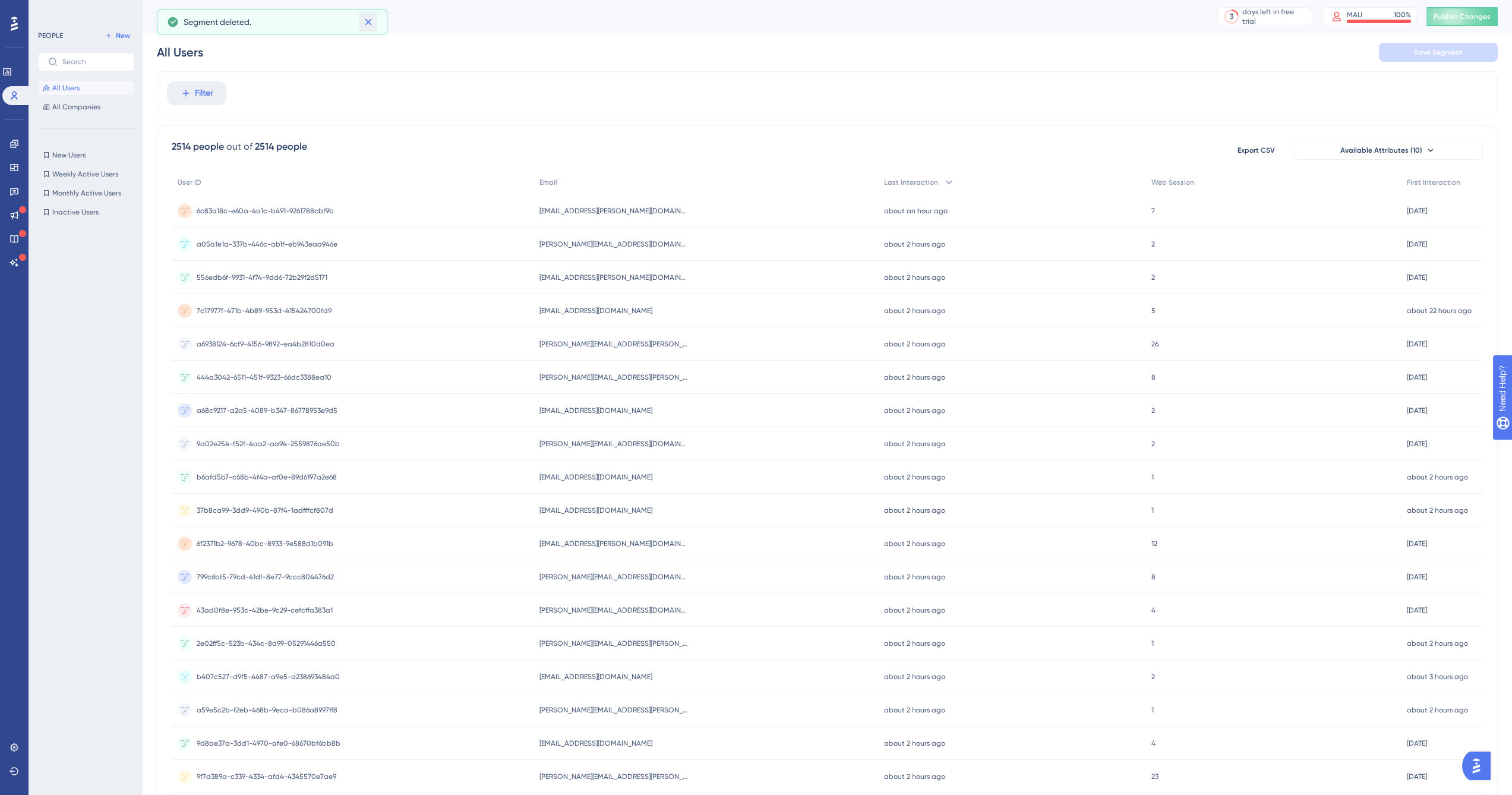
drag, startPoint x: 1366, startPoint y: 51, endPoint x: 373, endPoint y: 21, distance: 993.5
click at [373, 21] on icon at bounding box center [368, 22] width 12 height 12
click at [80, 105] on span "All Companies" at bounding box center [76, 107] width 48 height 10
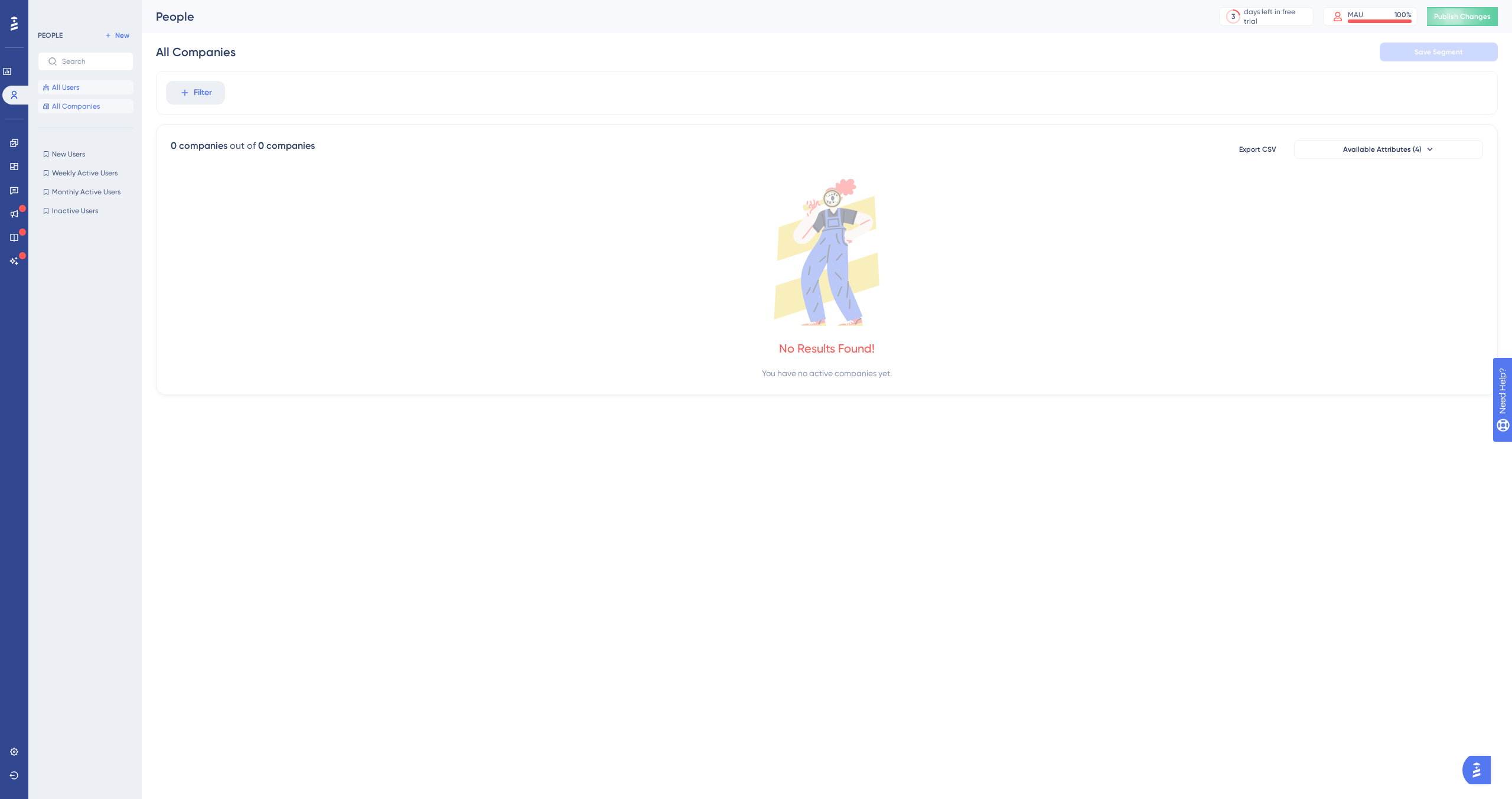
click at [90, 84] on button "All Users" at bounding box center [85, 87] width 96 height 14
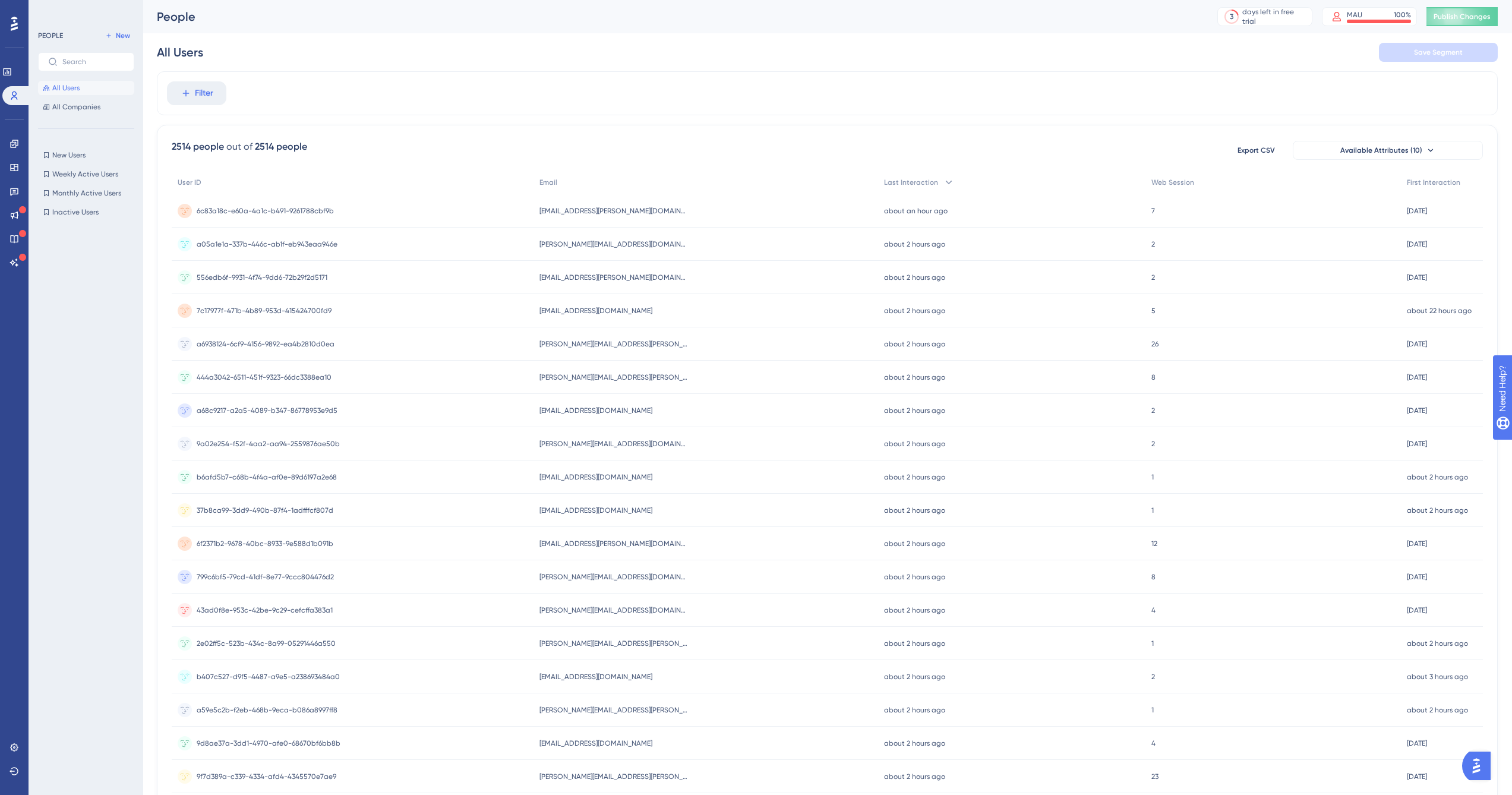
click at [367, 120] on div "Filter 2514 people out of 2514 people Export CSV Available Attributes (10) User…" at bounding box center [827, 492] width 1341 height 841
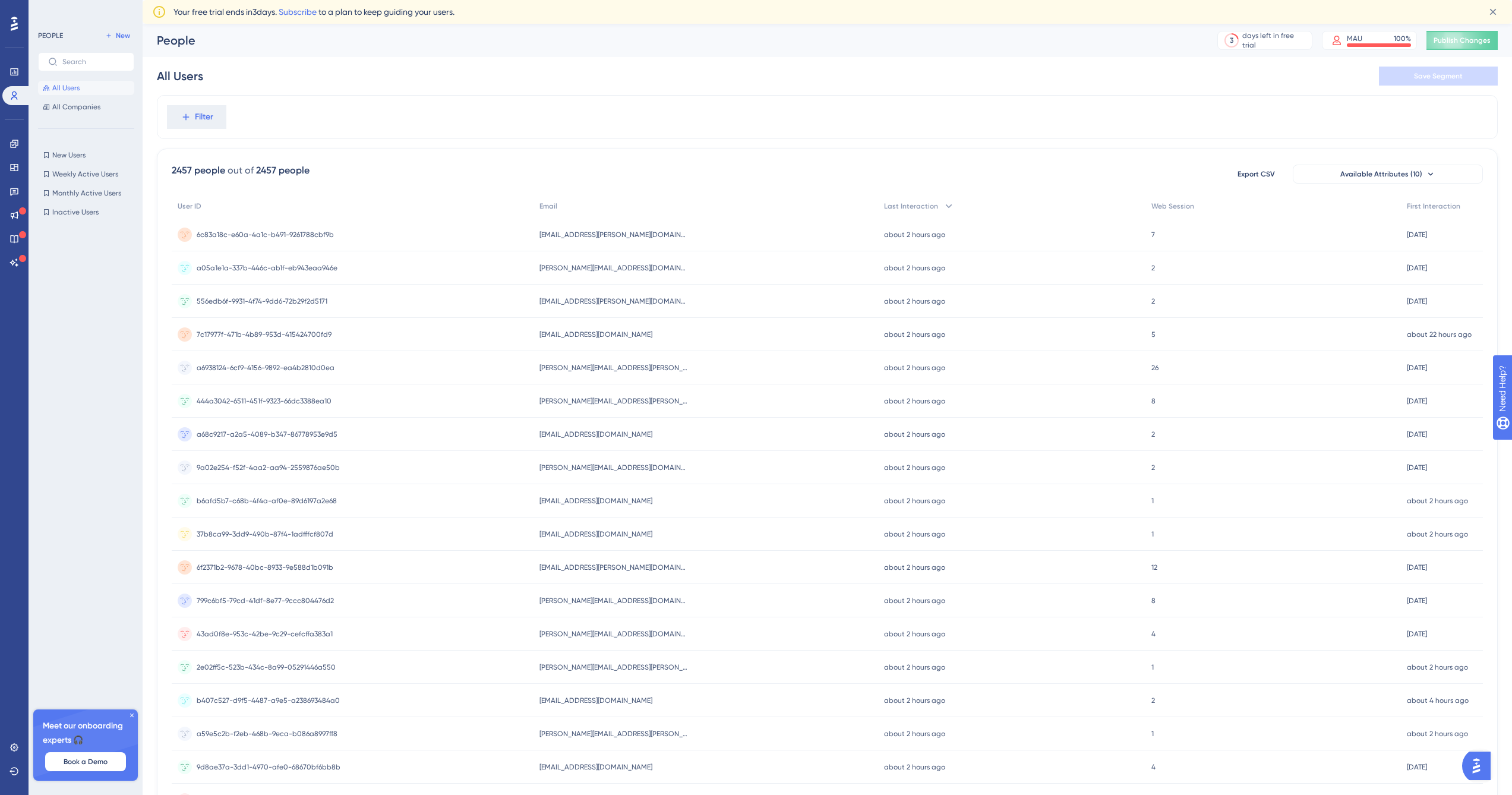
click at [1356, 40] on div "MAU" at bounding box center [1355, 39] width 15 height 10
click at [380, 107] on div "Filter" at bounding box center [827, 117] width 1341 height 44
click at [379, 107] on div "Filter" at bounding box center [827, 117] width 1341 height 44
click at [180, 172] on div "2457 people" at bounding box center [199, 170] width 53 height 14
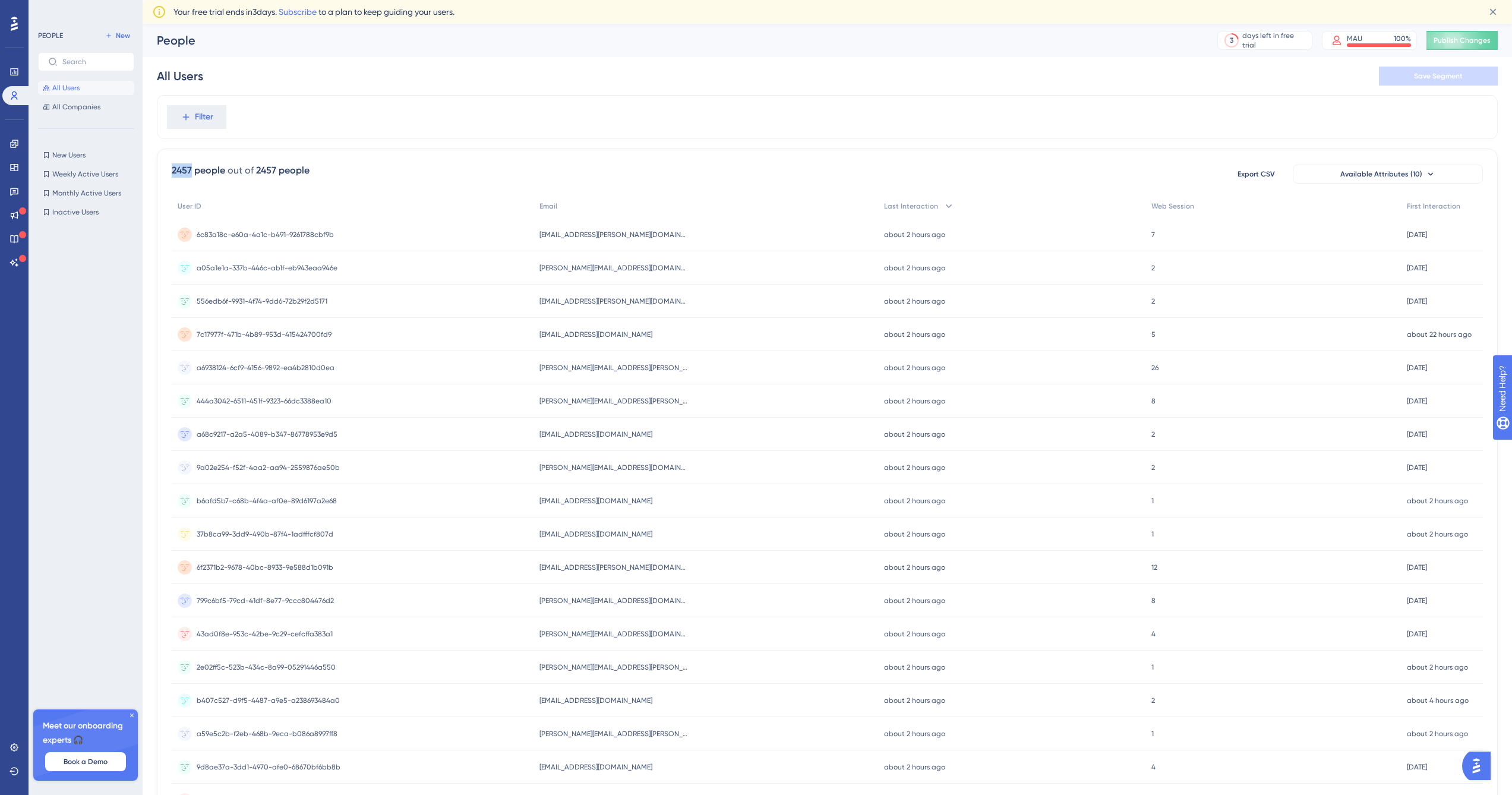
copy div "2457"
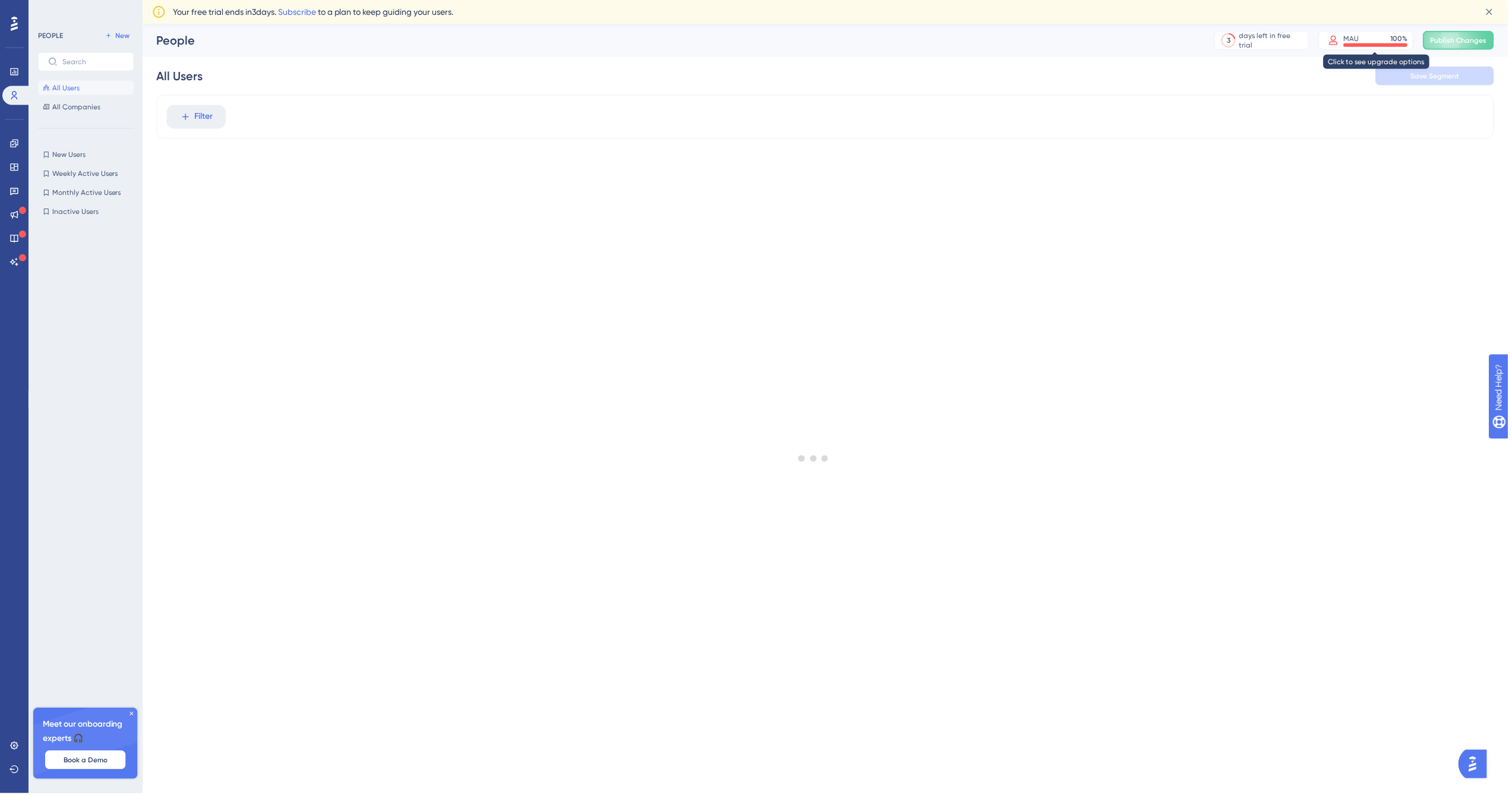
click at [1397, 40] on div "MAU 100 %" at bounding box center [1379, 39] width 64 height 10
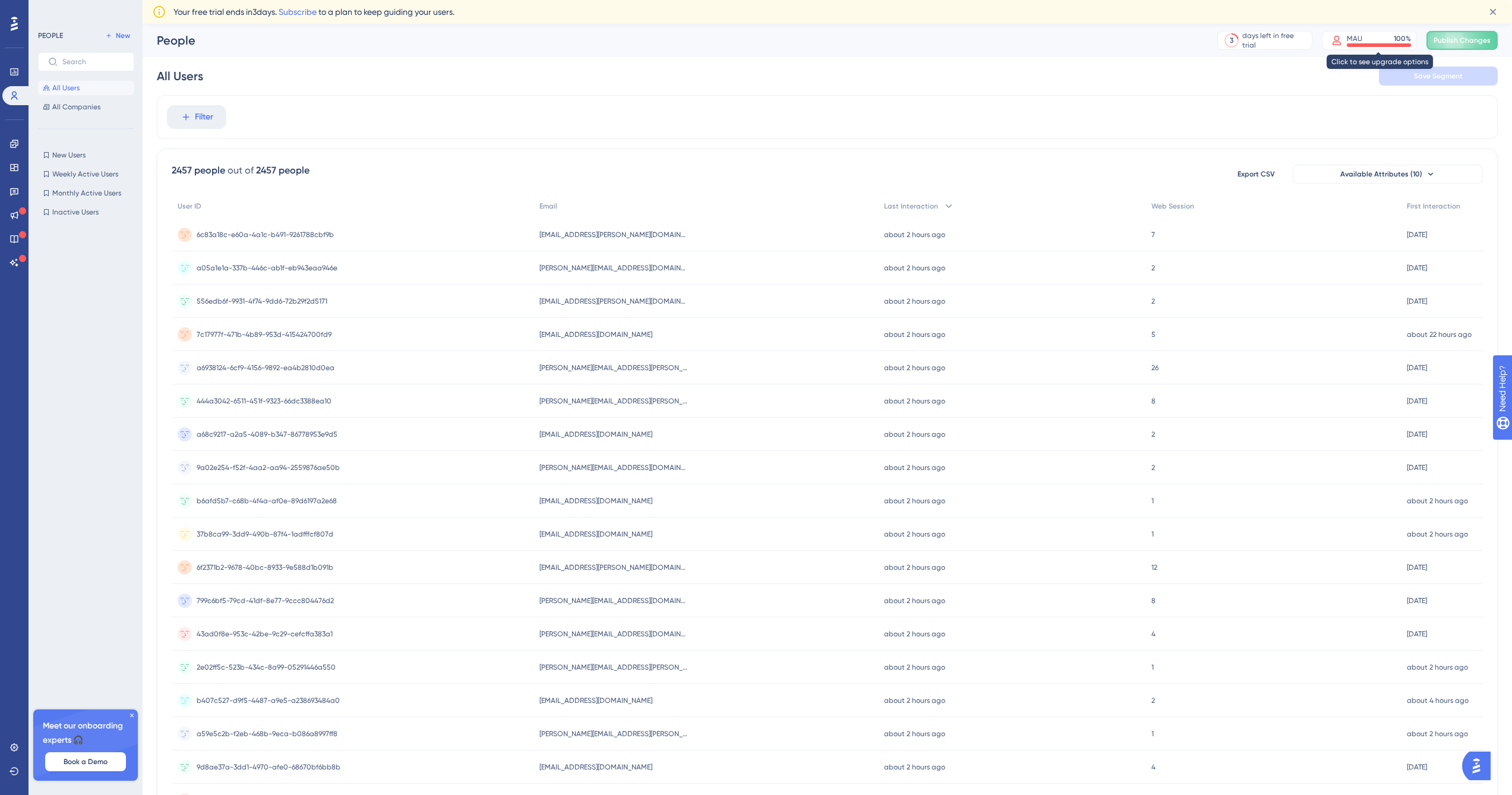
drag, startPoint x: 0, startPoint y: 0, endPoint x: 836, endPoint y: 59, distance: 838.1
click at [836, 59] on div "All Users Save Segment" at bounding box center [827, 76] width 1341 height 38
drag, startPoint x: 836, startPoint y: 59, endPoint x: 1496, endPoint y: 11, distance: 661.7
click at [1496, 11] on icon at bounding box center [1493, 11] width 12 height 12
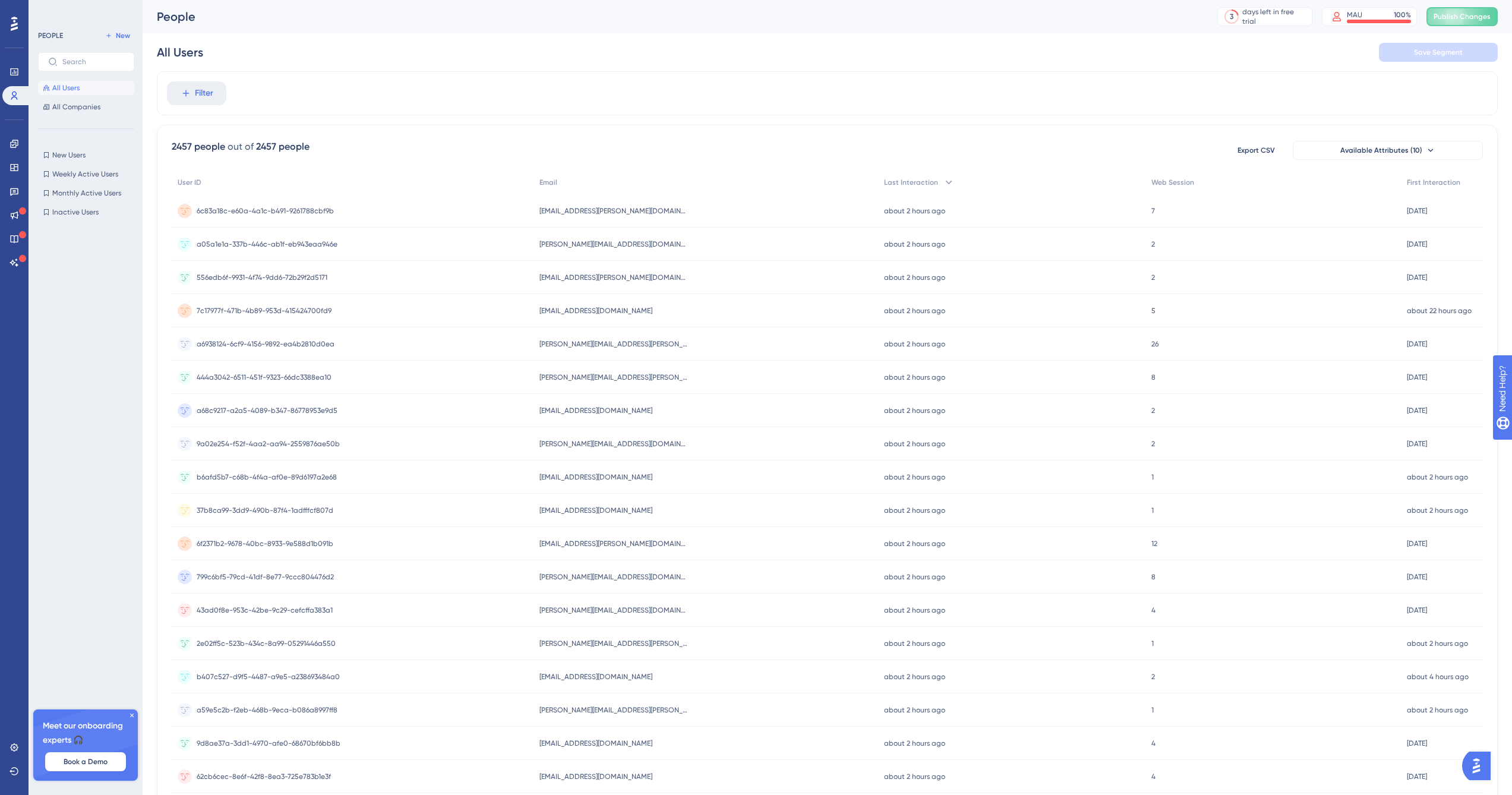
drag, startPoint x: 1496, startPoint y: 11, endPoint x: 1210, endPoint y: 46, distance: 288.1
click at [1210, 46] on div "All Users Save Segment" at bounding box center [827, 52] width 1341 height 38
drag, startPoint x: 37, startPoint y: 287, endPoint x: 1313, endPoint y: 39, distance: 1299.9
click at [1313, 39] on div "People 3 days left in free trial Click to see upgrade options MAU 100 % Click t…" at bounding box center [827, 35] width 1341 height 71
click at [1313, 39] on div "All Users Save Segment" at bounding box center [827, 52] width 1341 height 38
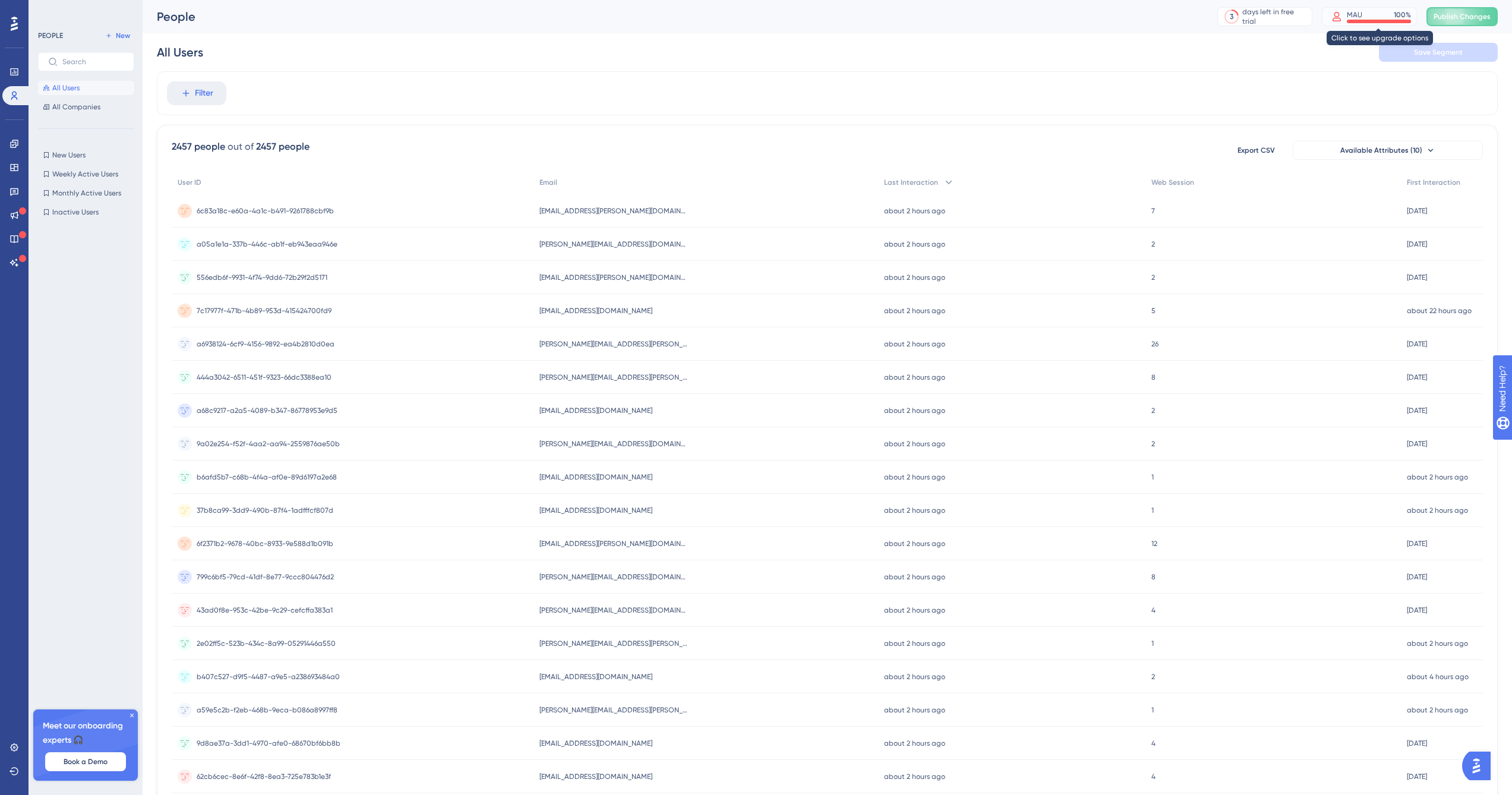
drag, startPoint x: 22, startPoint y: 422, endPoint x: 1364, endPoint y: 18, distance: 1401.5
click at [1363, 18] on div "MAU" at bounding box center [1355, 15] width 15 height 10
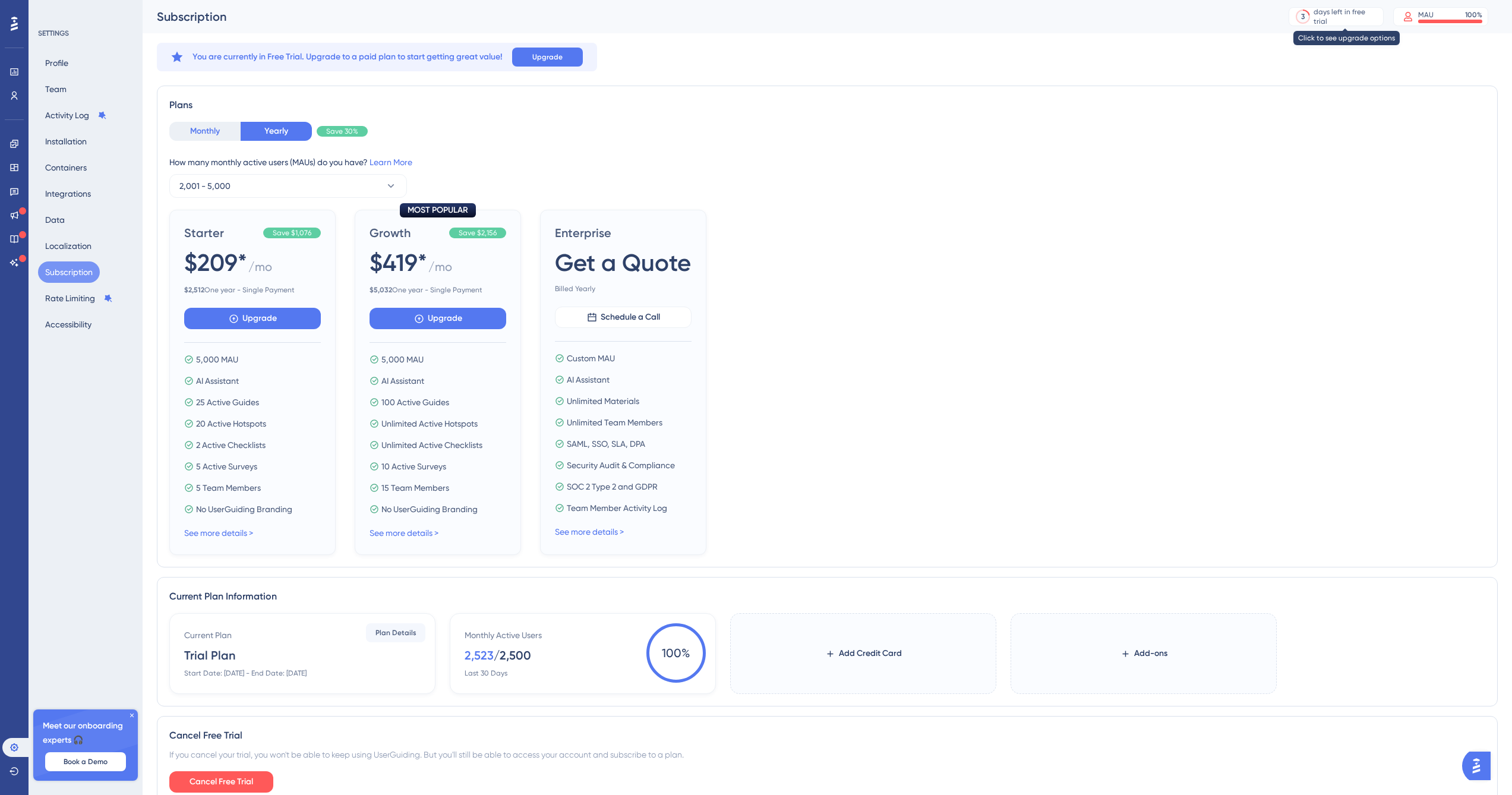
drag, startPoint x: 1364, startPoint y: 18, endPoint x: 199, endPoint y: 127, distance: 1170.1
click at [199, 127] on button "Monthly" at bounding box center [205, 131] width 71 height 19
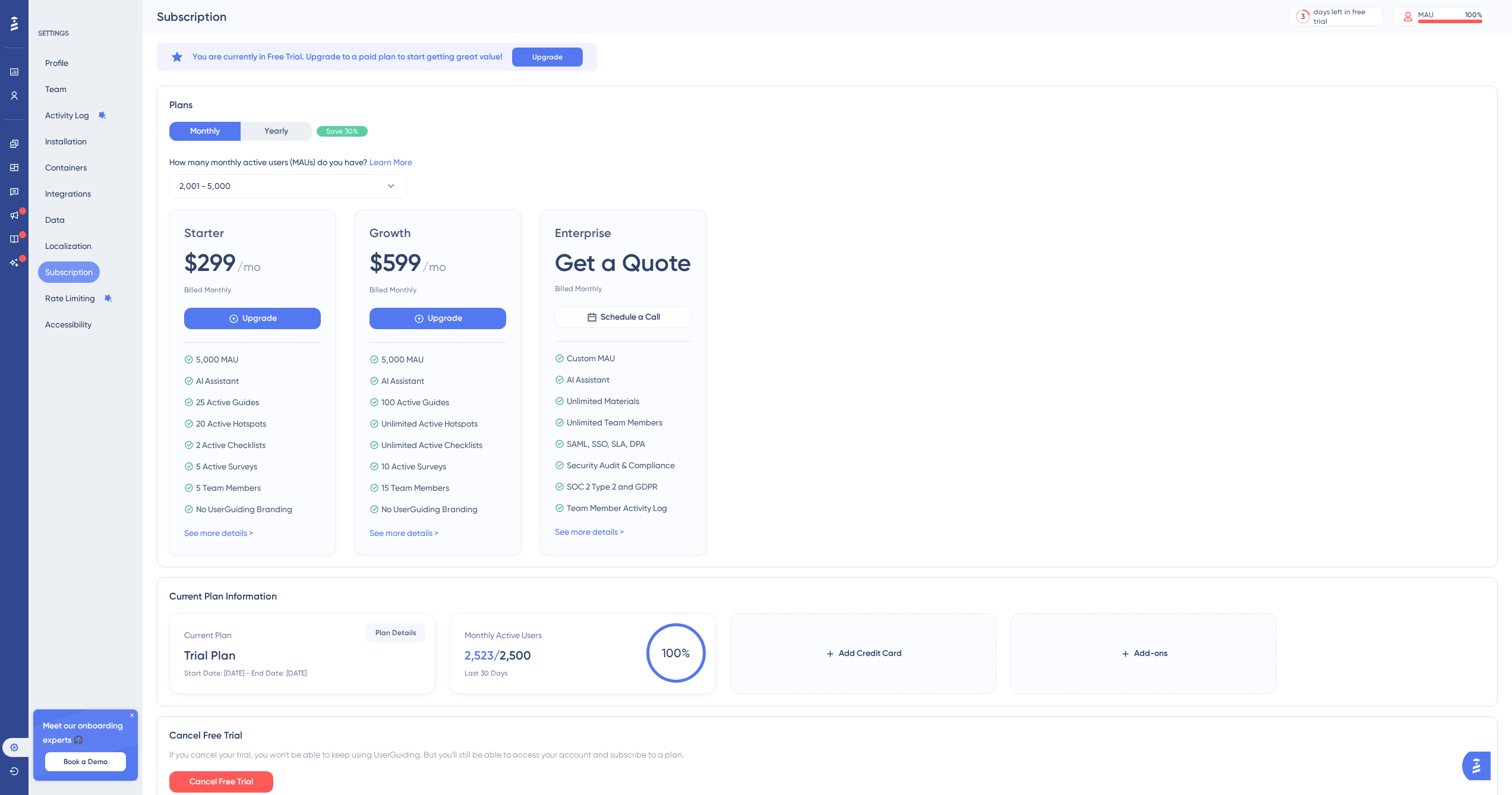
click at [378, 98] on div "Plans" at bounding box center [828, 105] width 1316 height 14
drag, startPoint x: 199, startPoint y: 127, endPoint x: 802, endPoint y: 547, distance: 734.9
click at [802, 547] on div "Starter $299 / mo Billed Monthly Upgrade 5,000 MAU AI Assistant 25 Active Guide…" at bounding box center [828, 382] width 1316 height 345
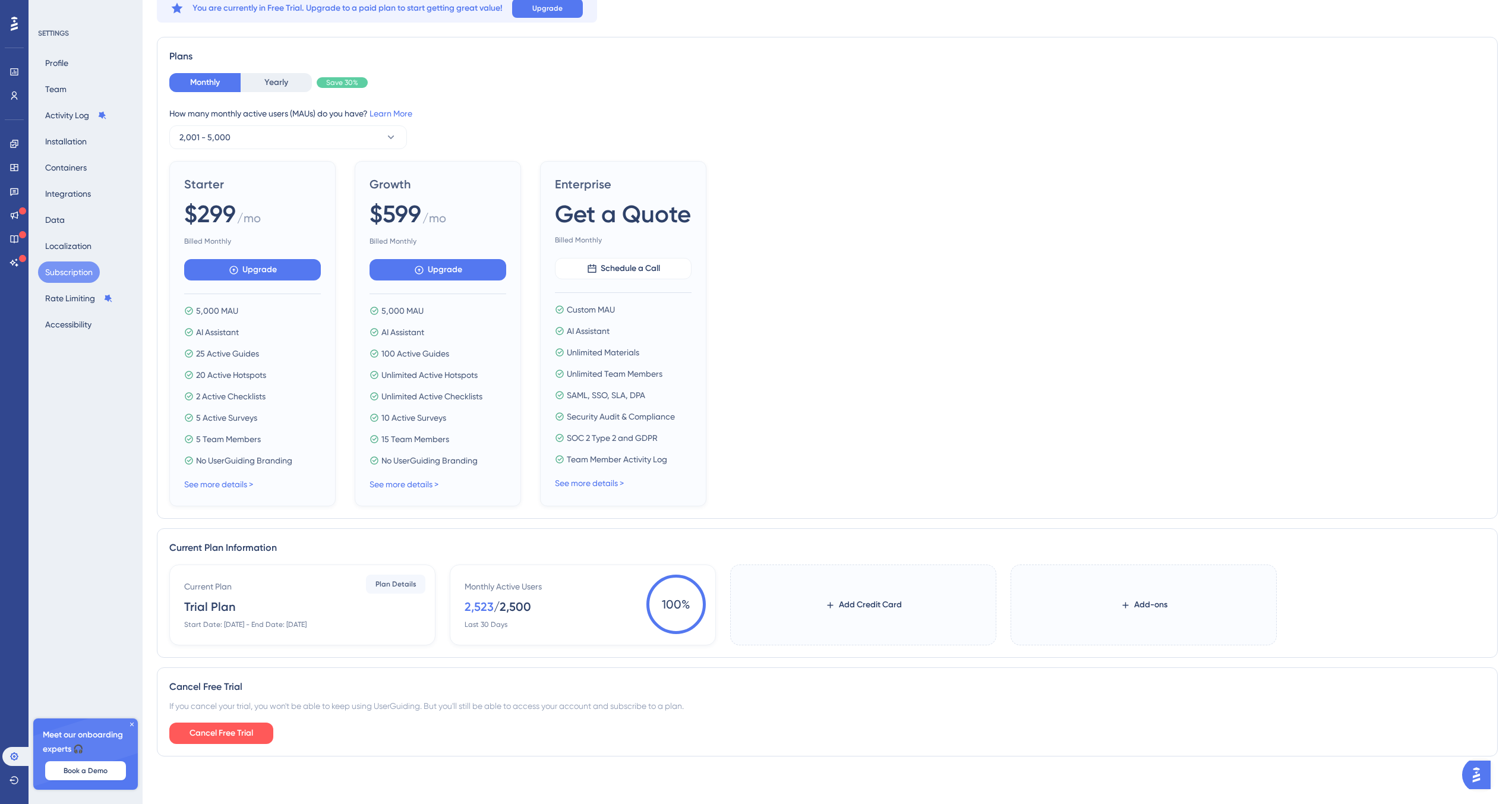
scroll to position [58, 0]
click at [546, 584] on div "Monthly Active Users 2,523 / 2,500 Last 30 Days" at bounding box center [585, 605] width 241 height 50
drag, startPoint x: 802, startPoint y: 547, endPoint x: 522, endPoint y: 608, distance: 286.6
click at [522, 608] on div "/ 2,500" at bounding box center [512, 608] width 37 height 17
drag, startPoint x: 522, startPoint y: 608, endPoint x: 132, endPoint y: 726, distance: 407.5
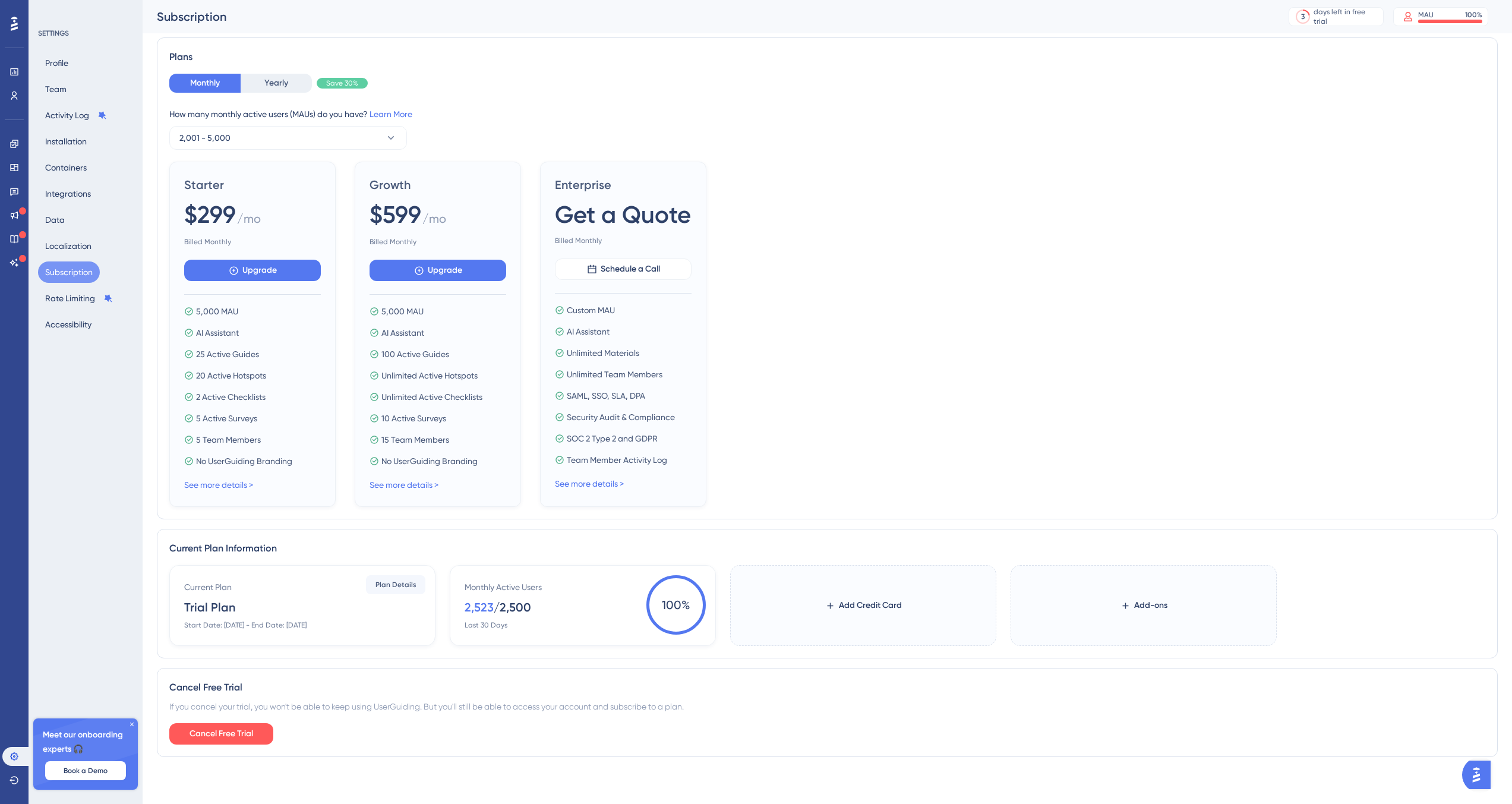
click at [132, 726] on icon at bounding box center [132, 724] width 7 height 7
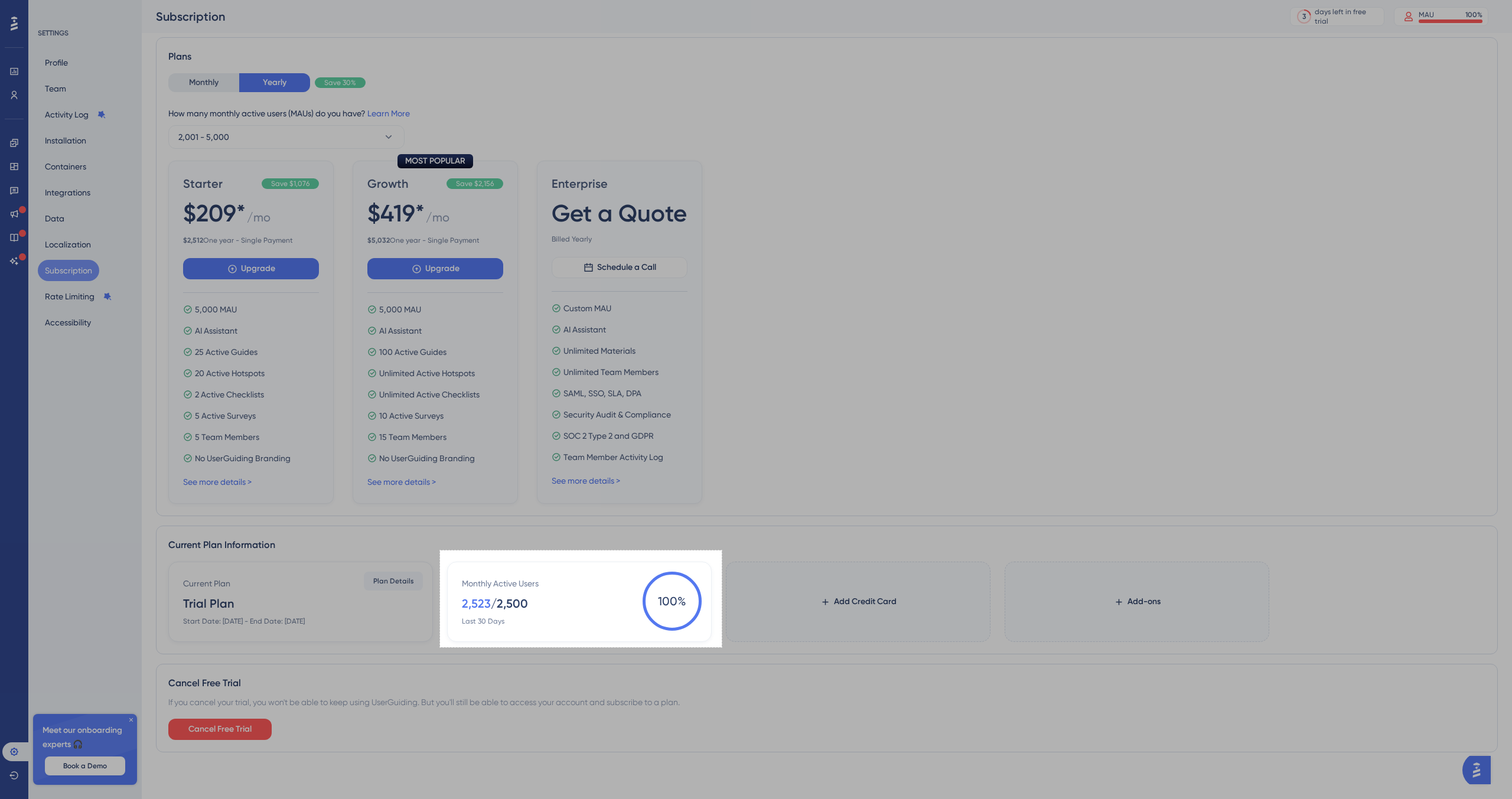
drag, startPoint x: 0, startPoint y: 0, endPoint x: 721, endPoint y: 647, distance: 968.7
click at [721, 647] on div "477 X 164" at bounding box center [756, 371] width 1512 height 857
click at [756, 593] on link "Copy" at bounding box center [749, 594] width 31 height 13
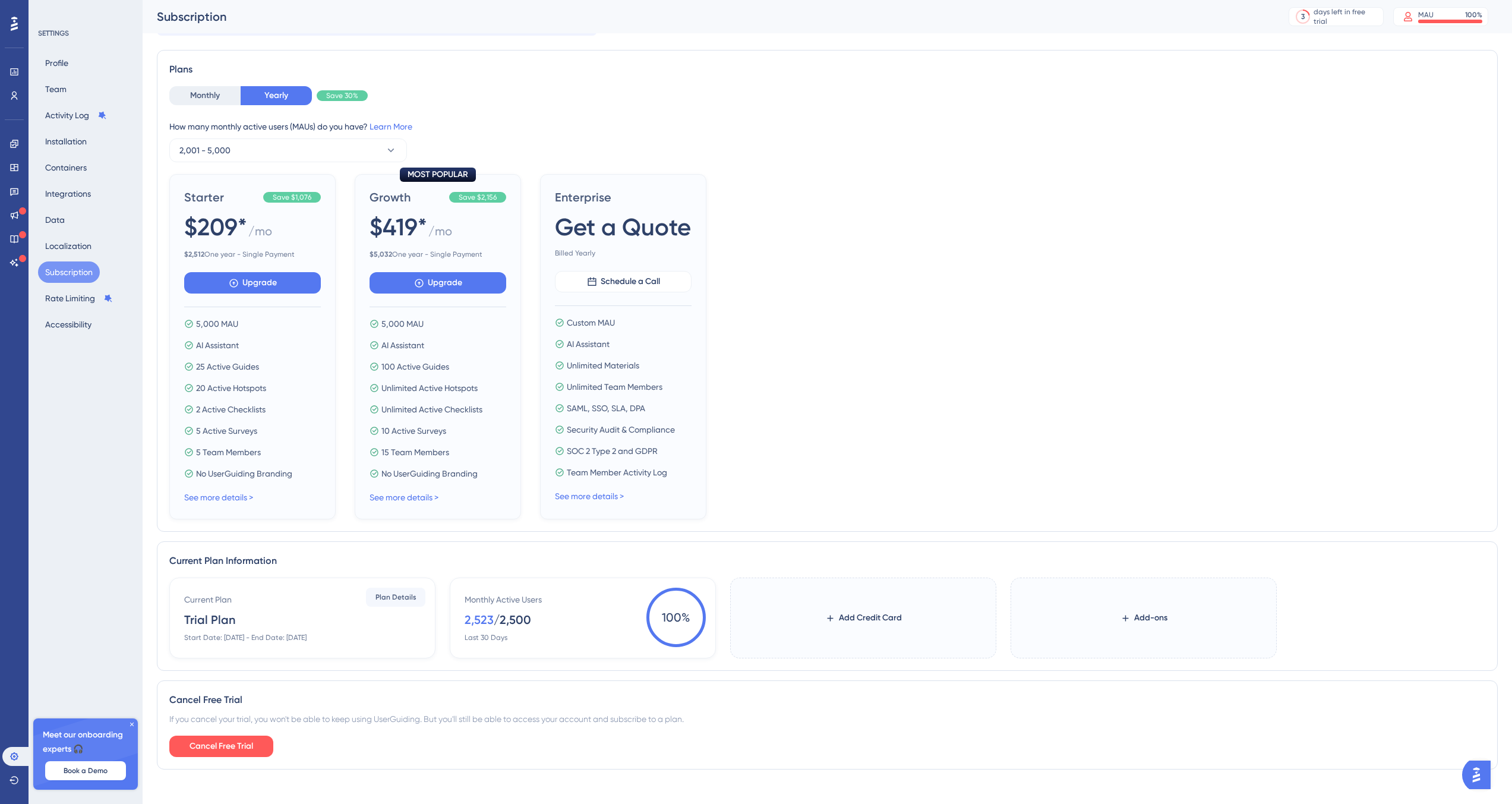
scroll to position [58, 0]
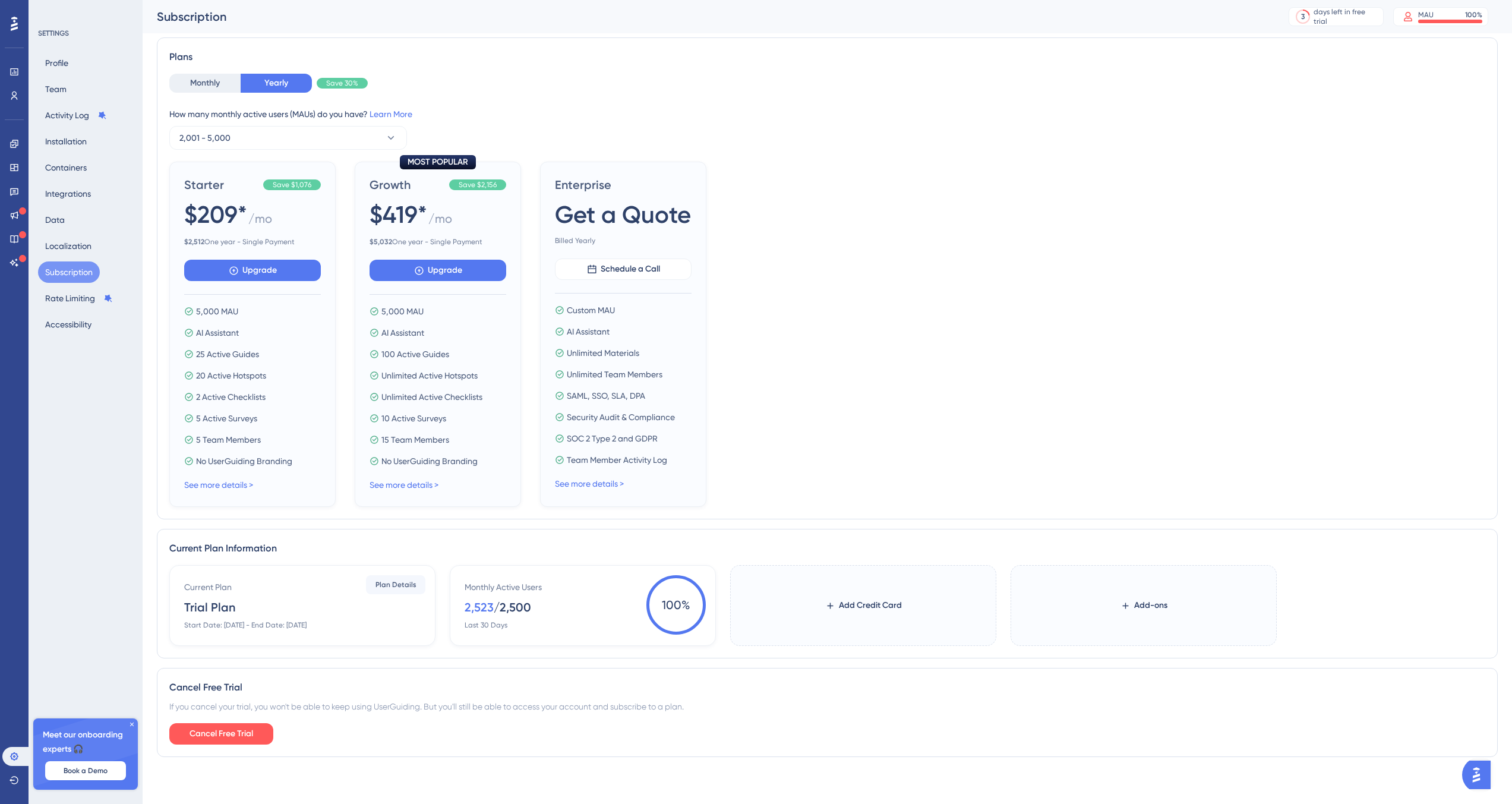
drag, startPoint x: 0, startPoint y: 0, endPoint x: 131, endPoint y: 724, distance: 735.8
click at [131, 724] on icon at bounding box center [132, 724] width 7 height 7
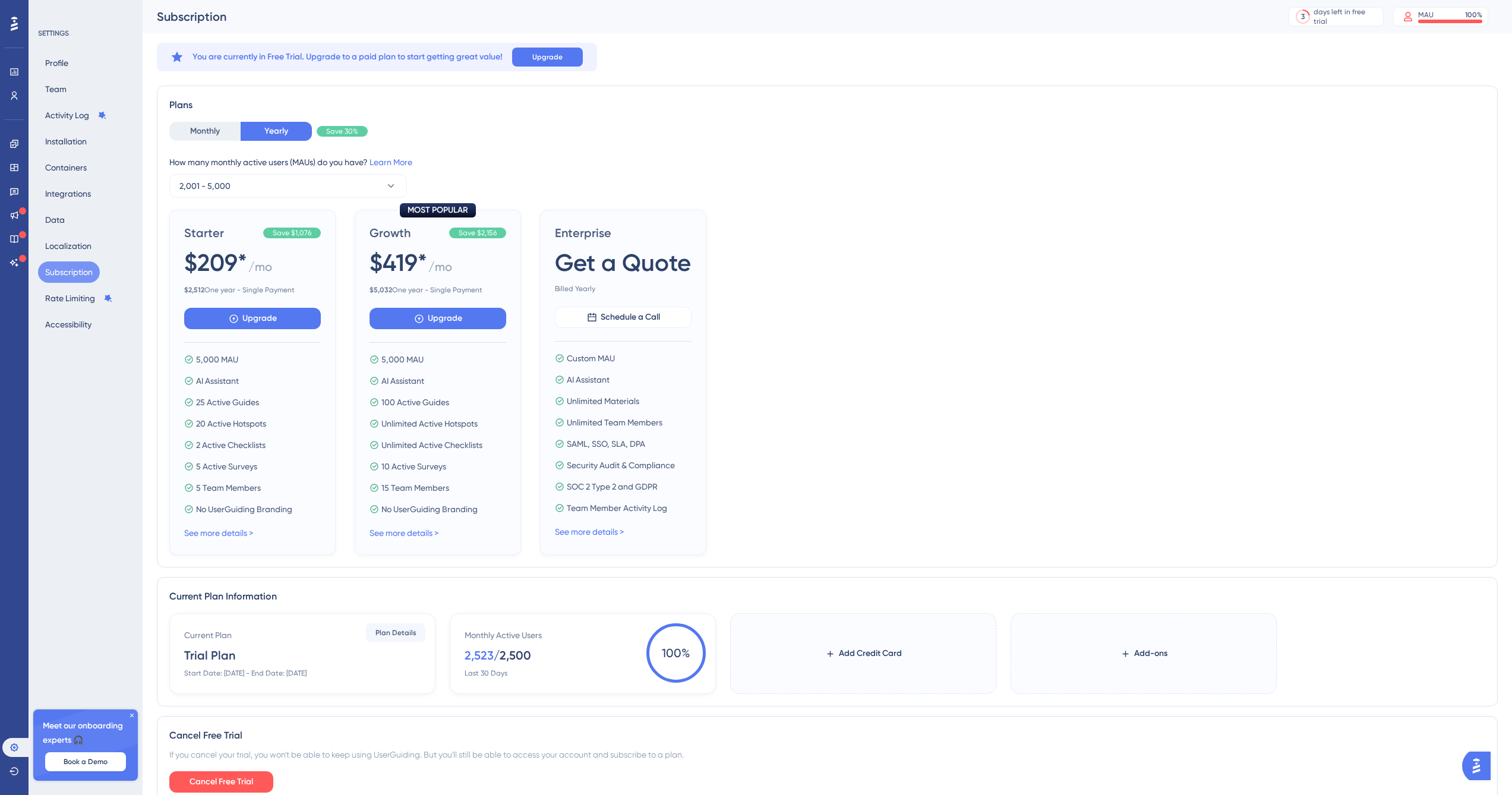
click at [555, 570] on div "You are currently in Free Trial. Upgrade to a paid plan to start getting great …" at bounding box center [827, 429] width 1341 height 772
click at [14, 97] on icon at bounding box center [15, 96] width 10 height 10
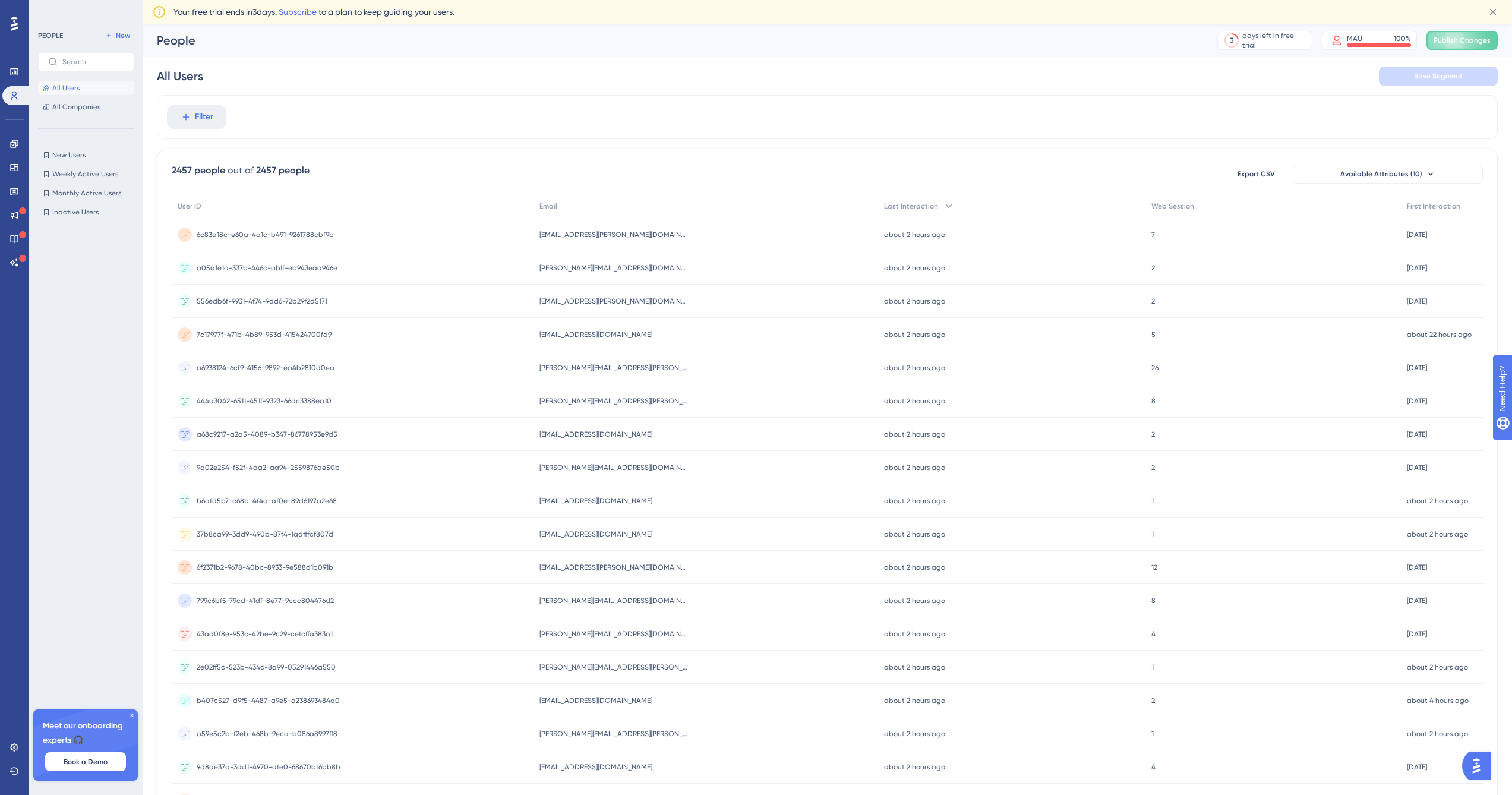
click at [368, 61] on div "All Users Save Segment" at bounding box center [827, 76] width 1341 height 38
click at [17, 70] on icon at bounding box center [13, 72] width 8 height 7
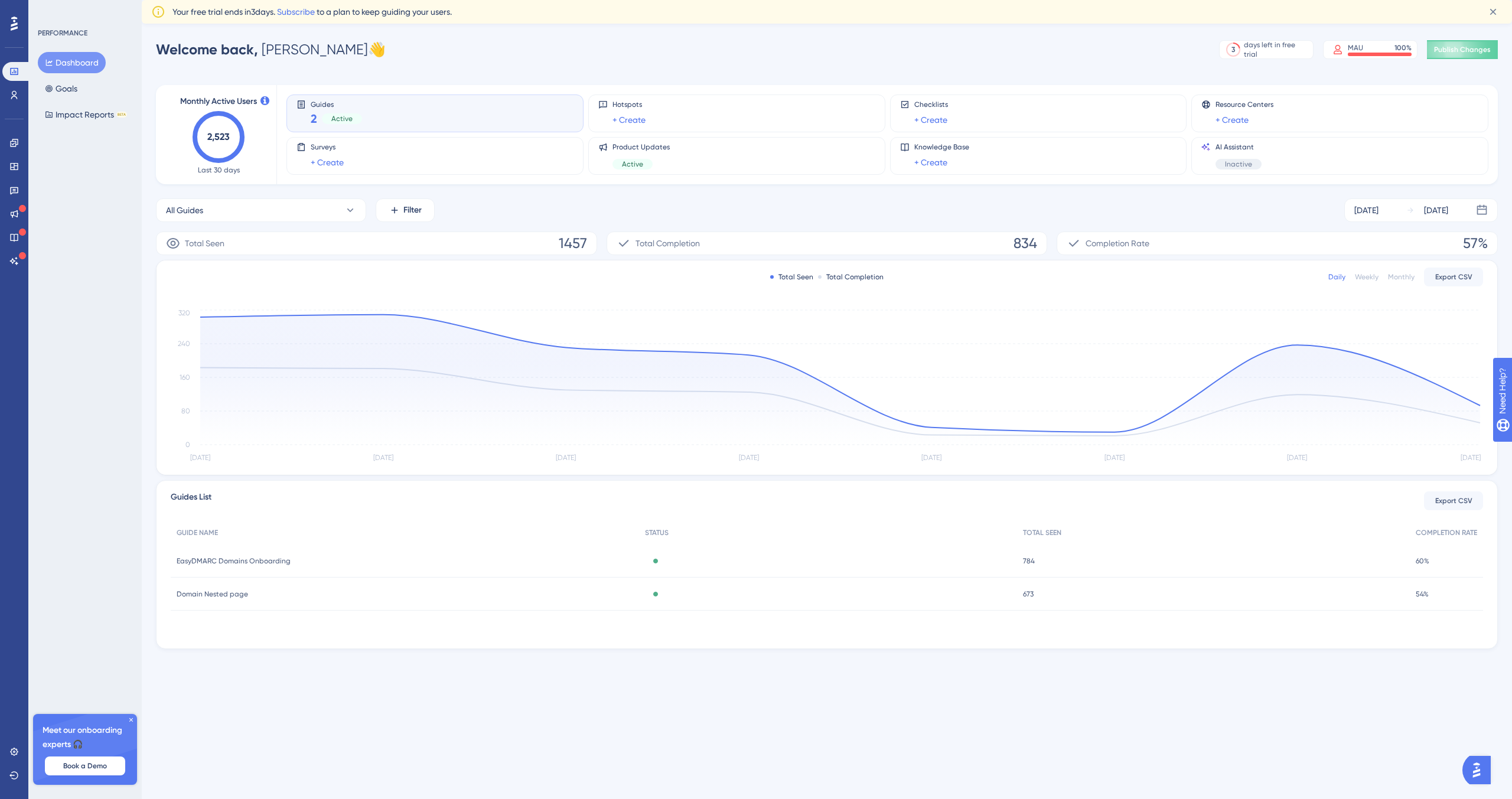
click at [17, 21] on icon at bounding box center [14, 24] width 7 height 15
drag, startPoint x: 0, startPoint y: 0, endPoint x: 221, endPoint y: 136, distance: 259.5
click at [221, 136] on text "2,523" at bounding box center [218, 136] width 22 height 11
drag, startPoint x: 221, startPoint y: 136, endPoint x: 264, endPoint y: 100, distance: 56.1
click at [264, 100] on icon at bounding box center [264, 101] width 9 height 9
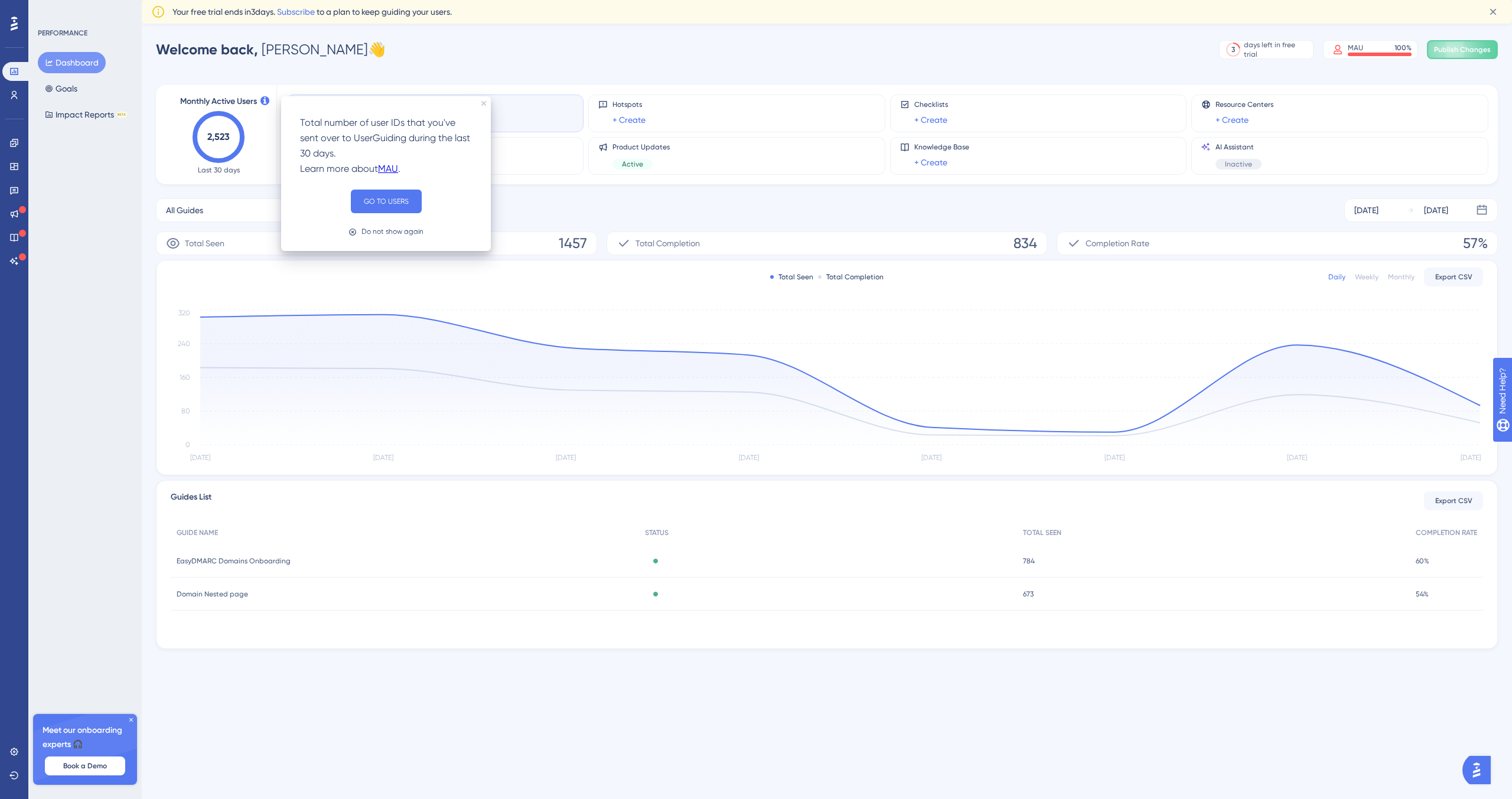
click at [404, 195] on button "GO TO USERS" at bounding box center [386, 201] width 71 height 24
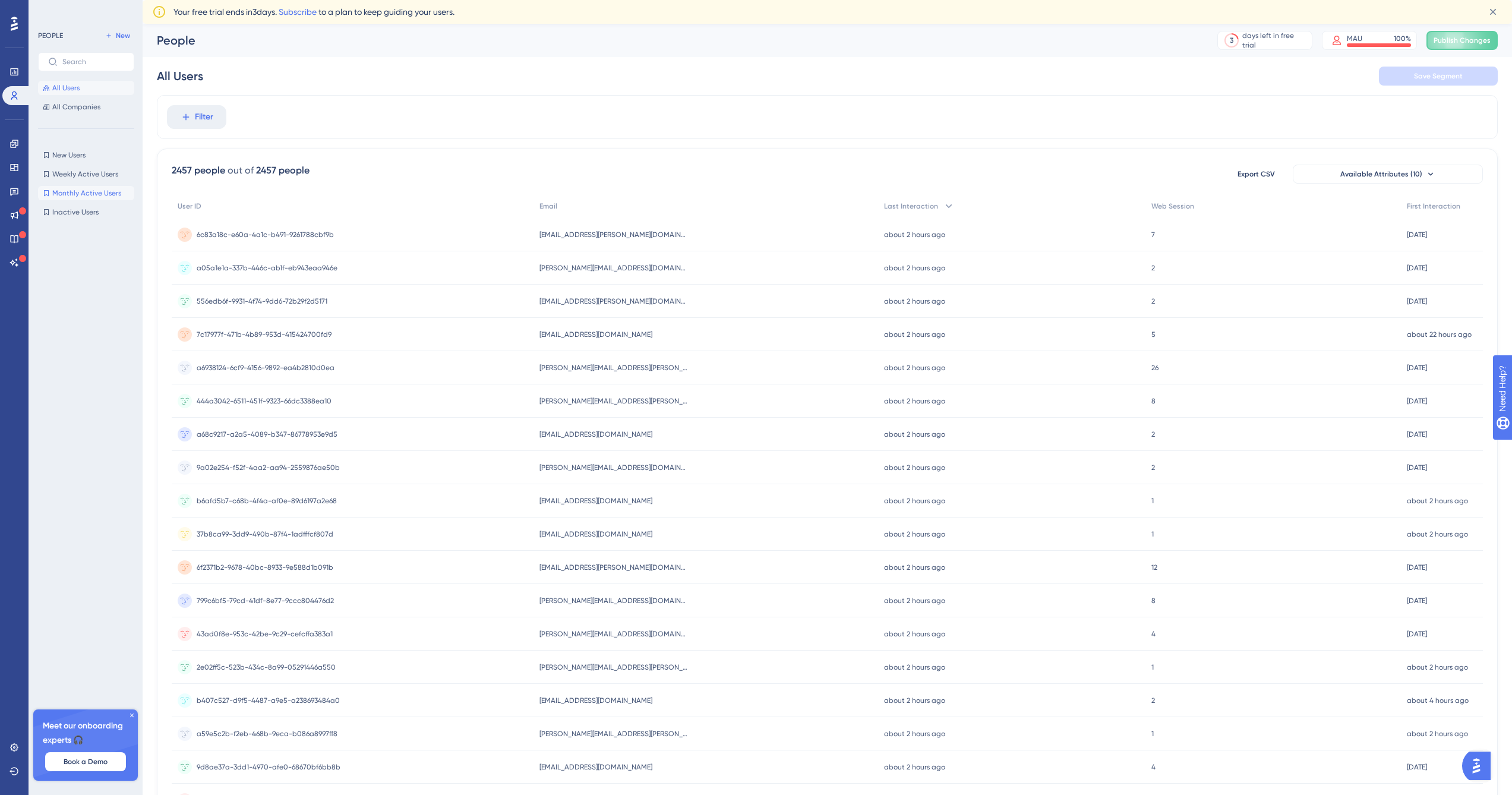
click at [109, 189] on span "Monthly Active Users" at bounding box center [87, 194] width 69 height 10
click at [87, 155] on button "New Users New Users" at bounding box center [86, 155] width 96 height 14
click at [569, 75] on div "New Users Save as a New Segment" at bounding box center [827, 76] width 1341 height 38
click at [132, 715] on icon at bounding box center [132, 715] width 7 height 7
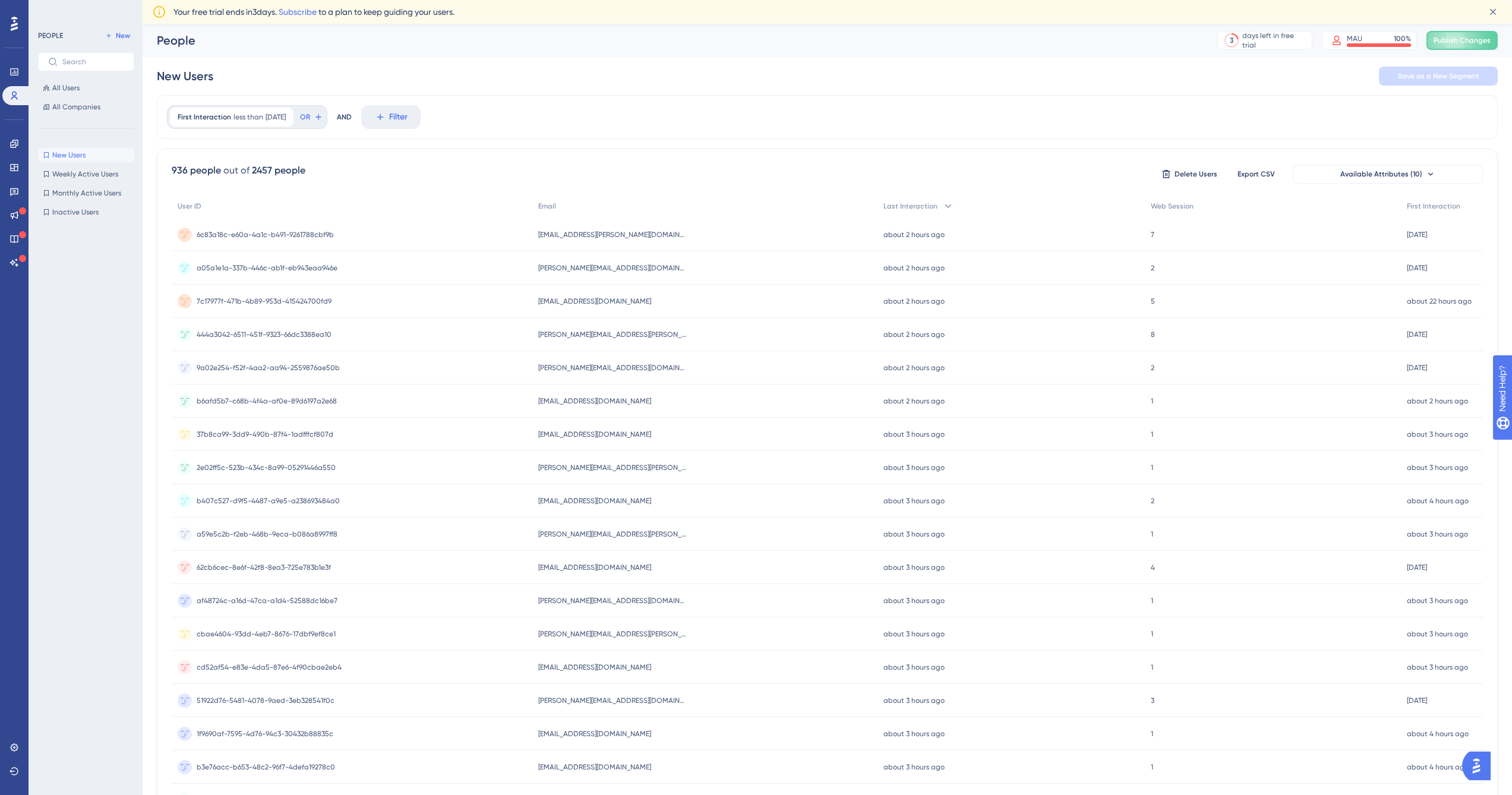
click at [526, 80] on div "New Users Save as a New Segment" at bounding box center [827, 76] width 1341 height 38
click at [1494, 11] on icon at bounding box center [1493, 11] width 12 height 12
